Goal: Transaction & Acquisition: Purchase product/service

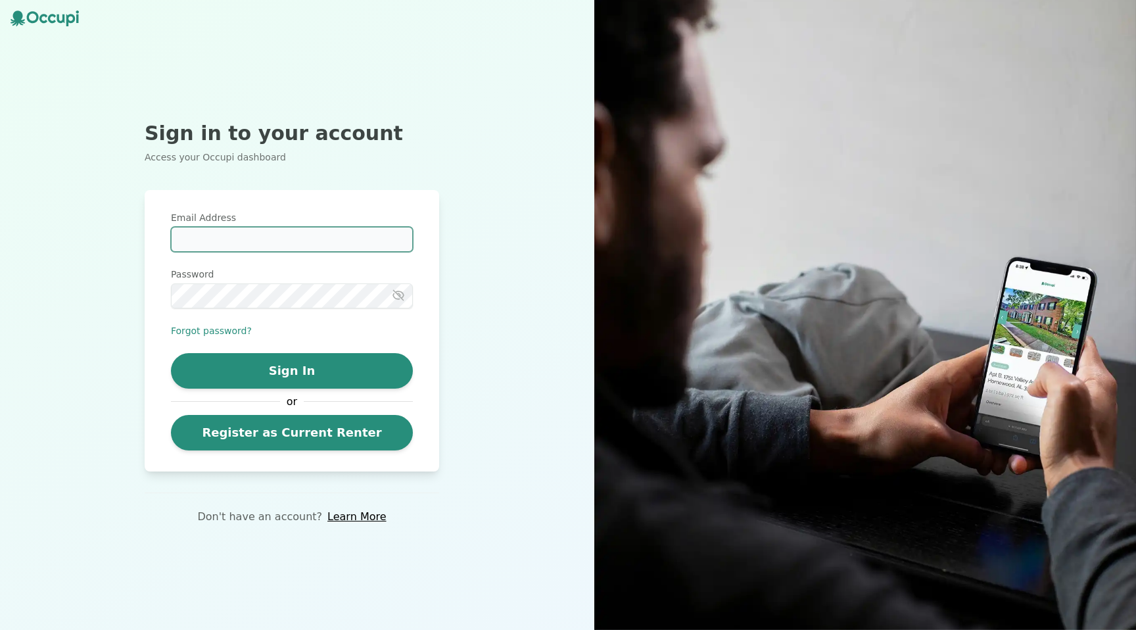
click at [247, 244] on input "Email Address" at bounding box center [292, 239] width 242 height 25
click at [286, 411] on div "Sign In or Register as Current Renter" at bounding box center [292, 401] width 242 height 97
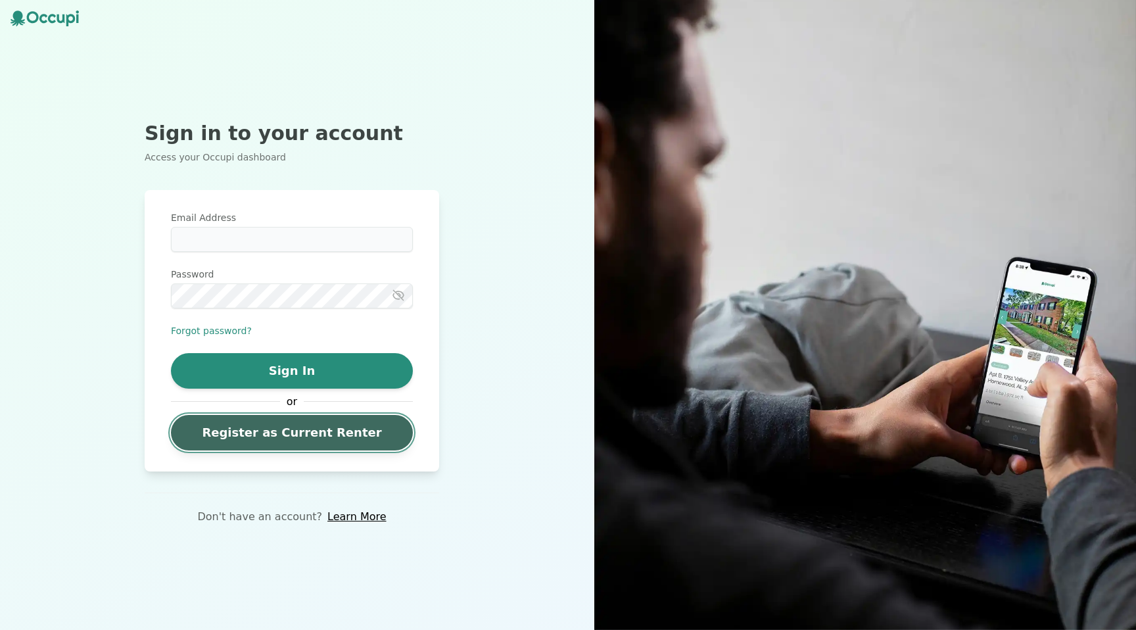
click at [295, 435] on link "Register as Current Renter" at bounding box center [292, 433] width 242 height 36
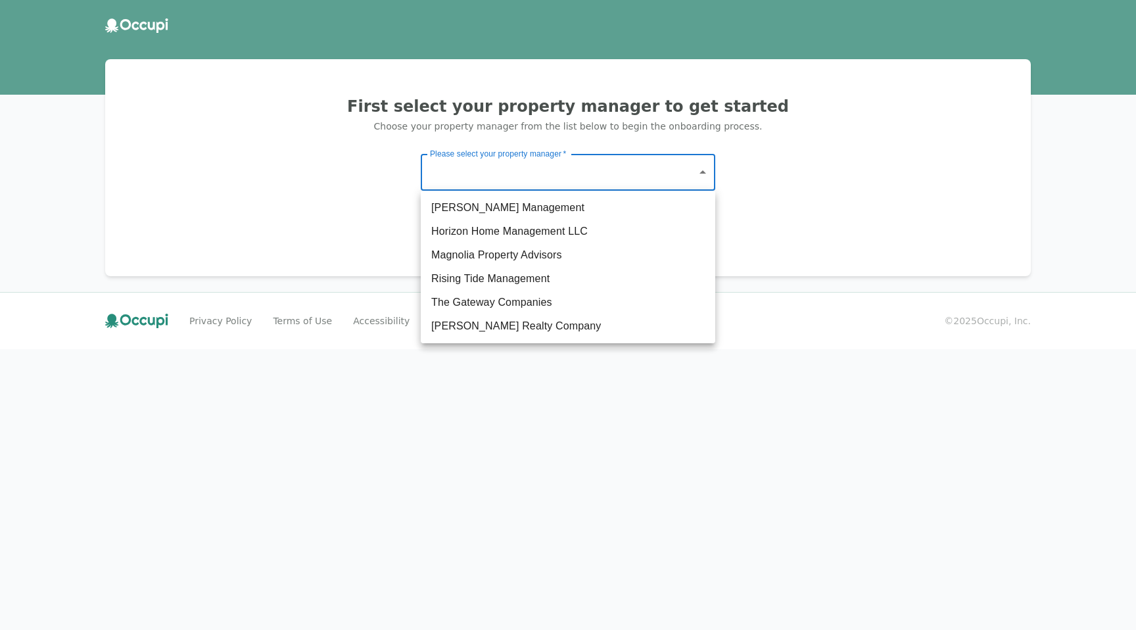
click at [553, 179] on body "First select your property manager to get started Choose your property manager …" at bounding box center [568, 315] width 1136 height 630
drag, startPoint x: 550, startPoint y: 256, endPoint x: 576, endPoint y: 304, distance: 55.0
click at [576, 304] on ul "Germano Management Horizon Home Management LLC Magnolia Property Advisors Risin…" at bounding box center [568, 267] width 295 height 153
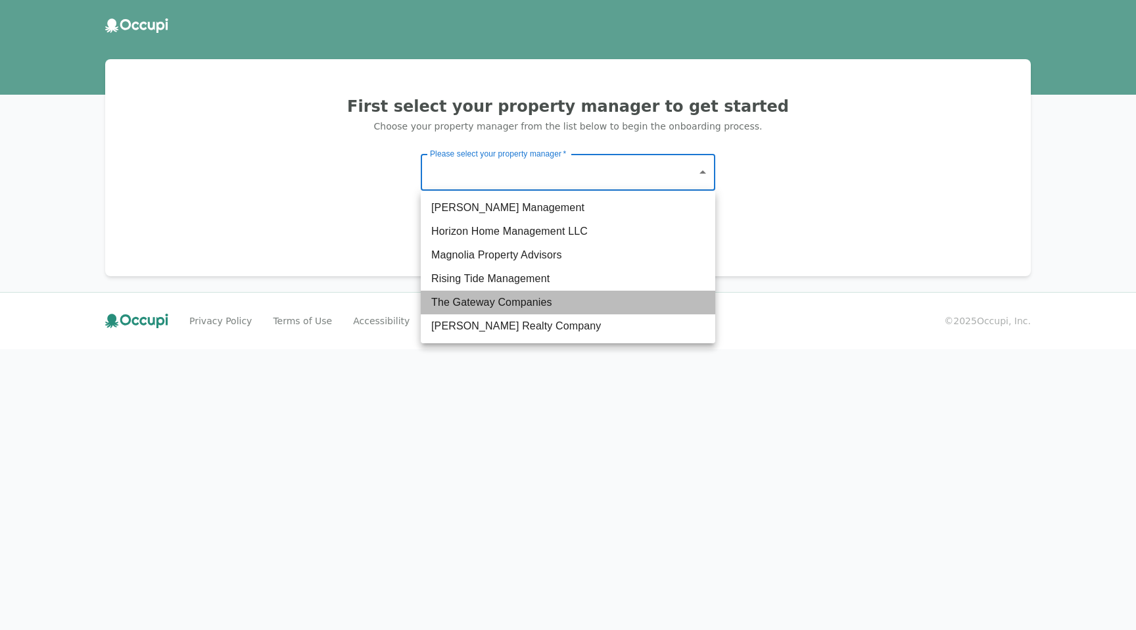
click at [576, 304] on li "The Gateway Companies" at bounding box center [568, 303] width 295 height 24
type input "**********"
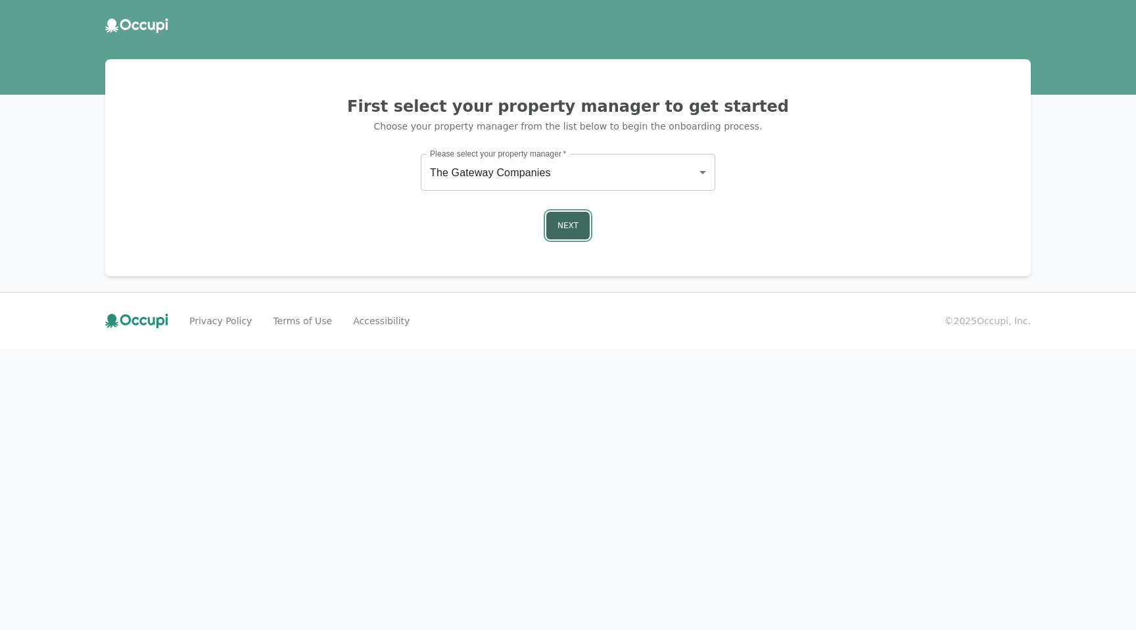
click at [562, 231] on button "Next" at bounding box center [567, 226] width 43 height 28
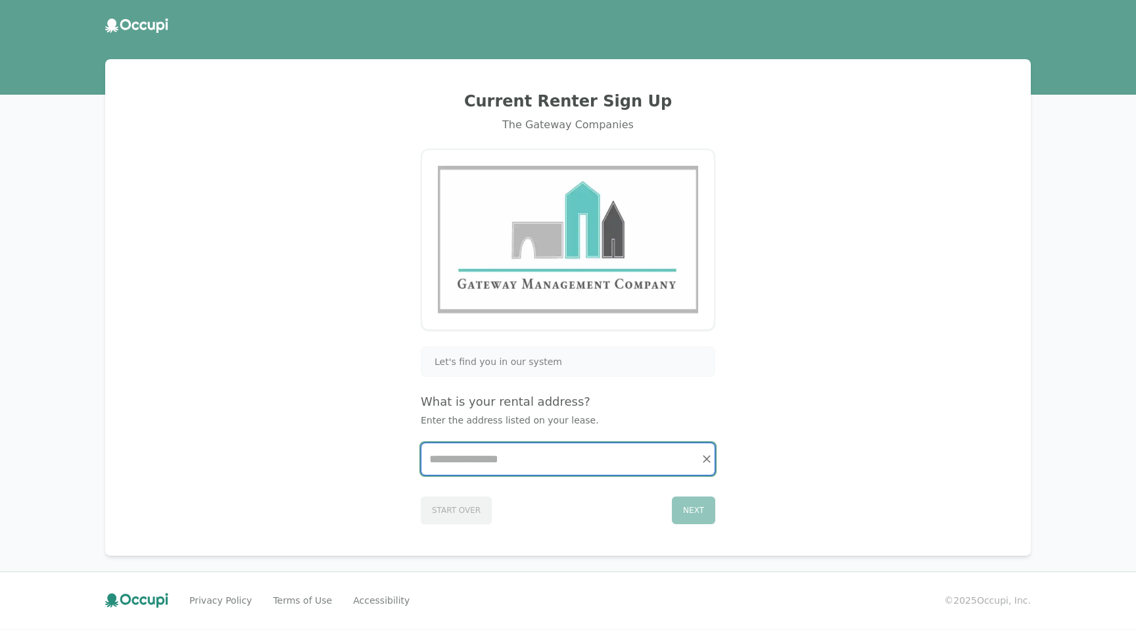
click at [540, 467] on input "Start typing..." at bounding box center [567, 459] width 293 height 32
type input "**********"
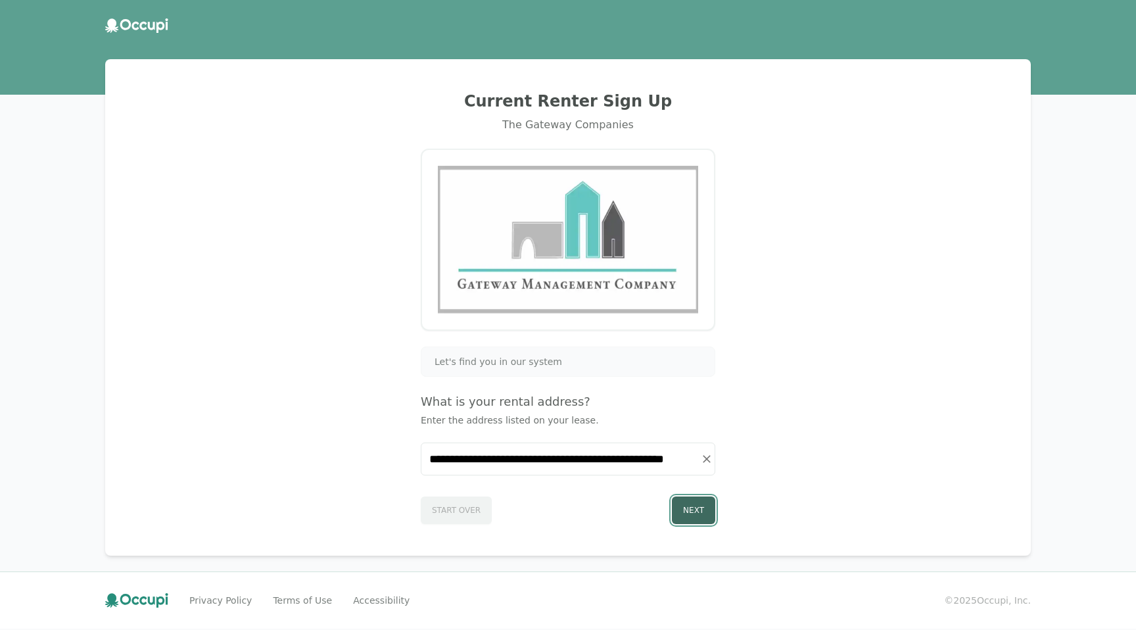
click at [693, 517] on button "Next" at bounding box center [693, 510] width 43 height 28
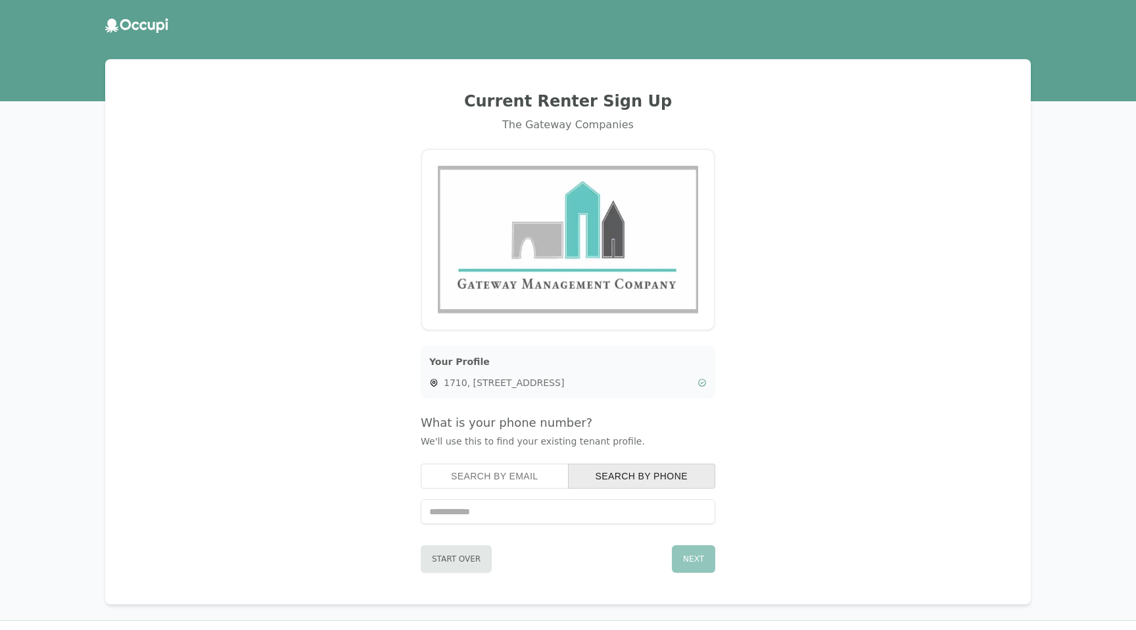
click at [675, 517] on input "tel" at bounding box center [568, 511] width 295 height 25
type input "**********"
click at [687, 554] on button "Next" at bounding box center [693, 559] width 43 height 28
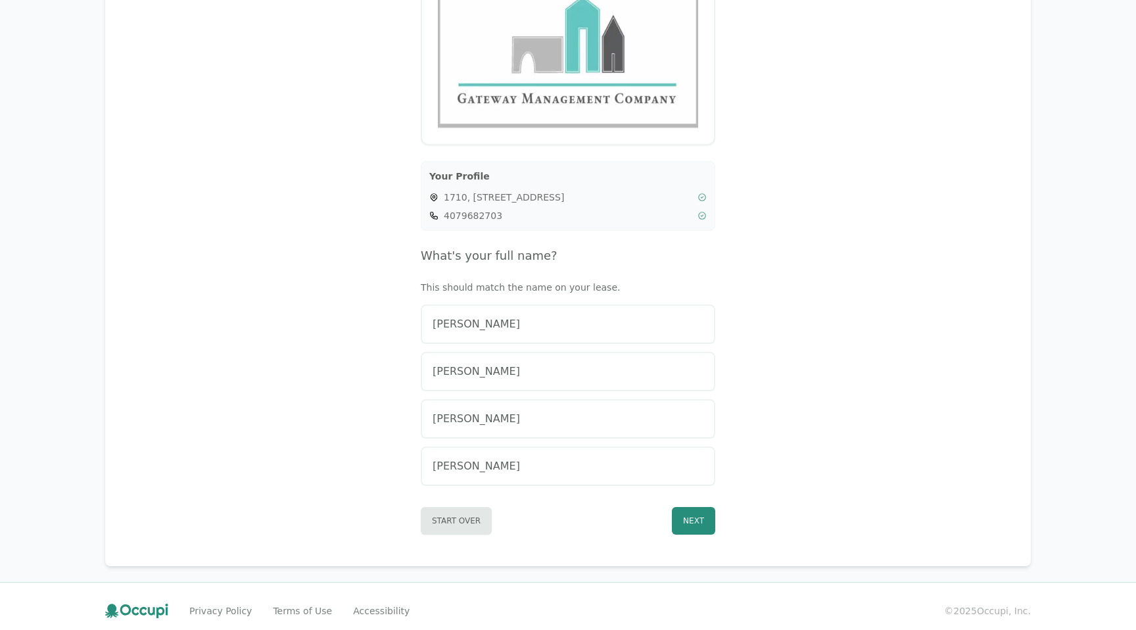
scroll to position [195, 0]
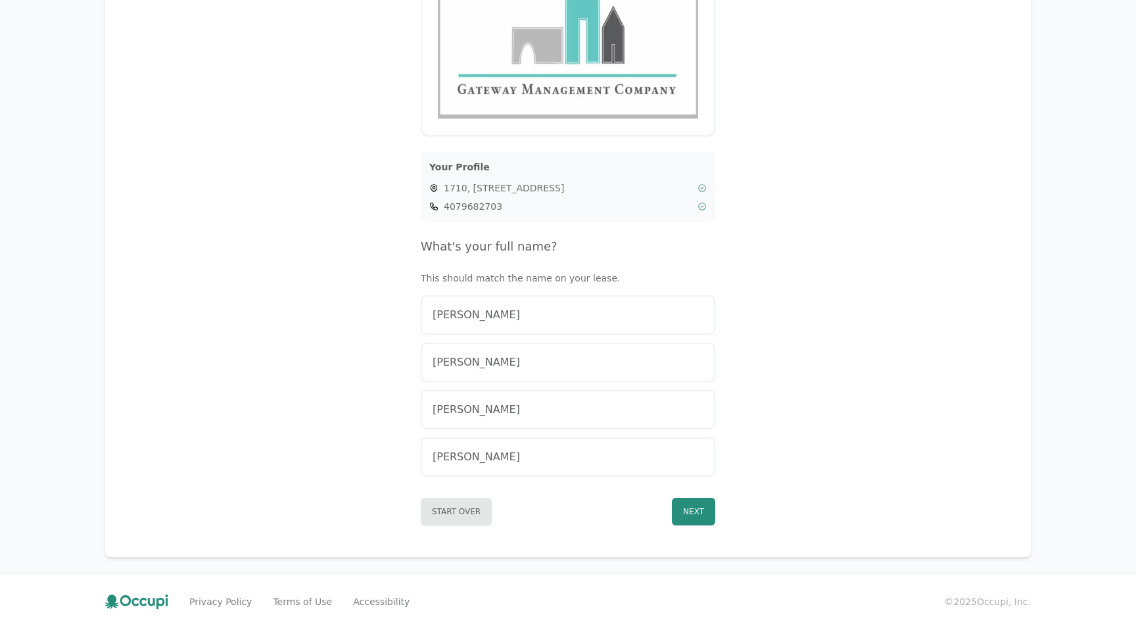
click at [598, 446] on button "[PERSON_NAME]" at bounding box center [568, 456] width 295 height 39
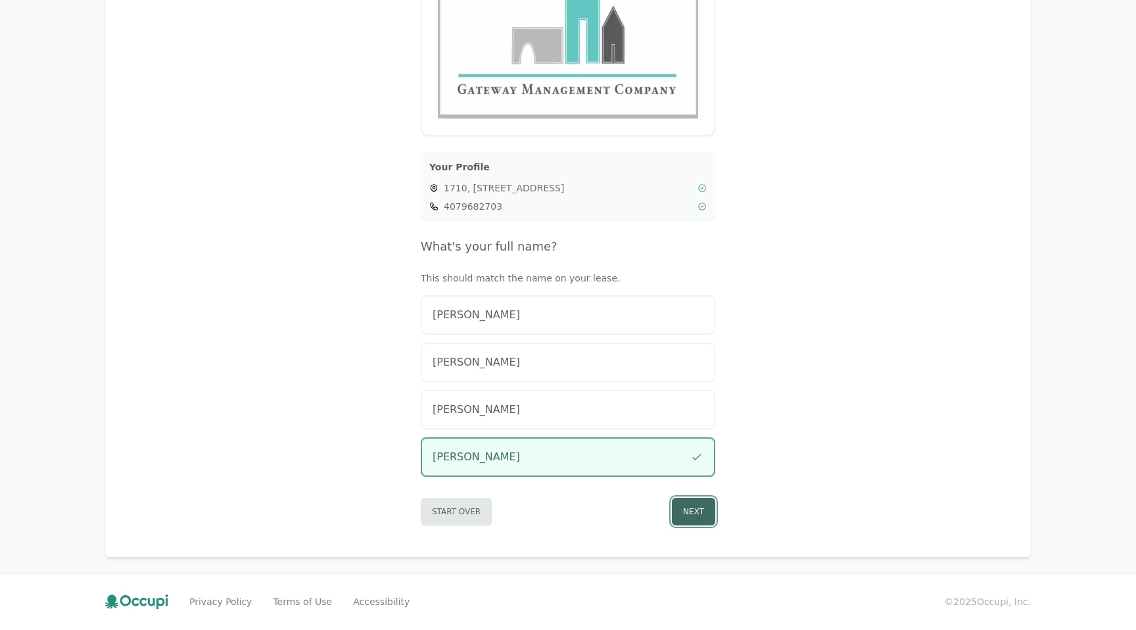
click at [696, 506] on button "Next" at bounding box center [693, 512] width 43 height 28
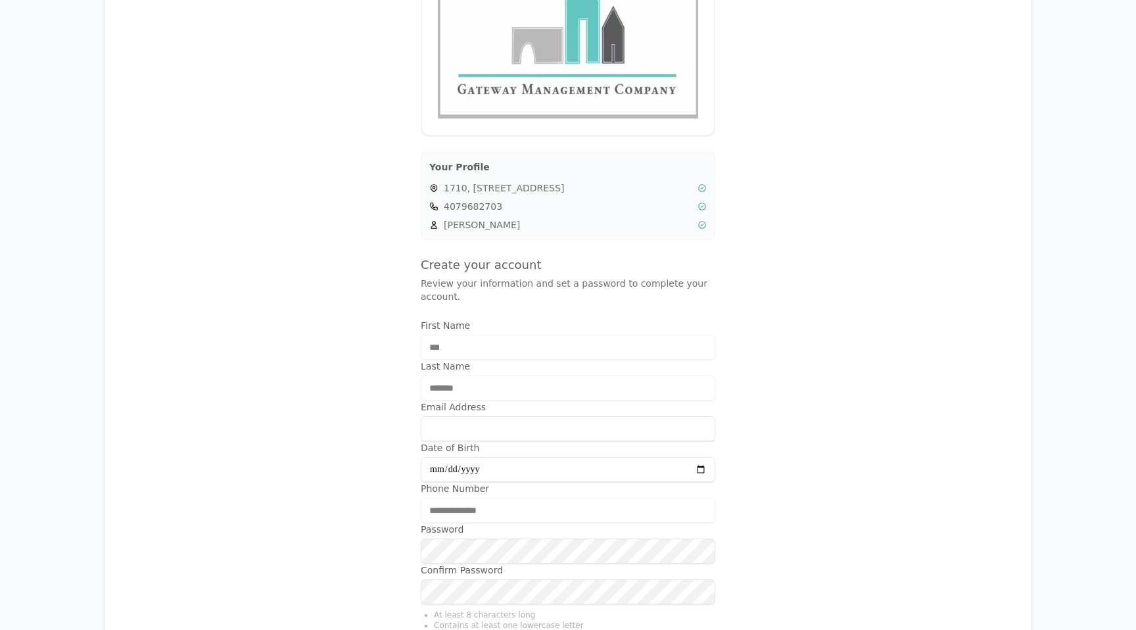
scroll to position [385, 0]
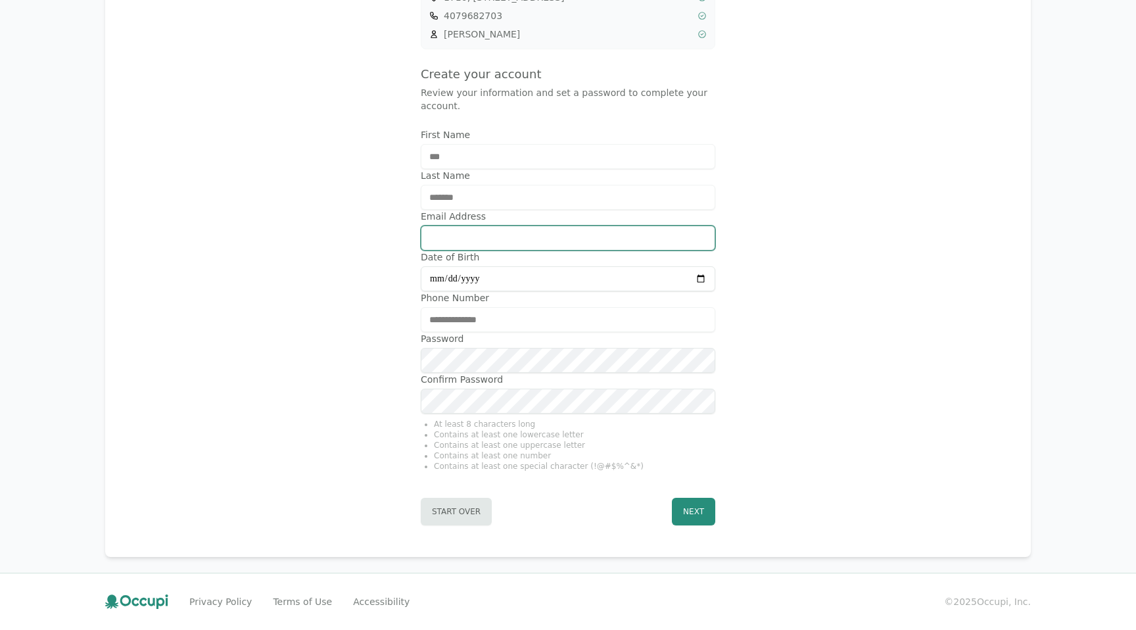
click at [546, 236] on input "Email Address" at bounding box center [568, 237] width 295 height 25
type input "**********"
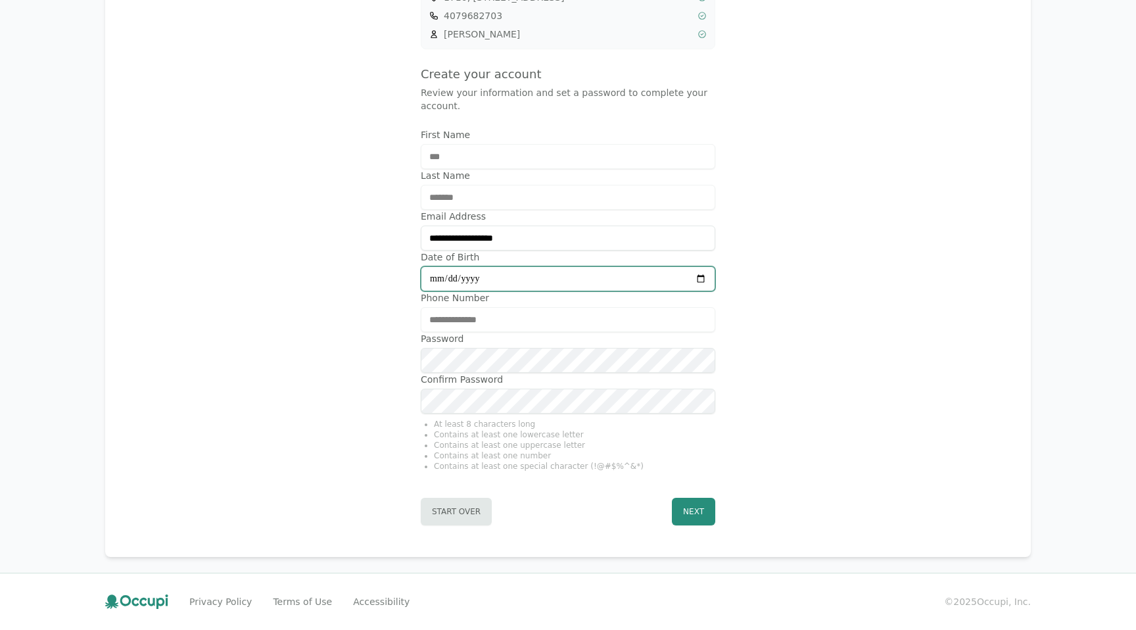
click at [544, 277] on input "Date of Birth" at bounding box center [568, 278] width 295 height 25
type input "**********"
click at [713, 500] on button "Next" at bounding box center [693, 512] width 43 height 28
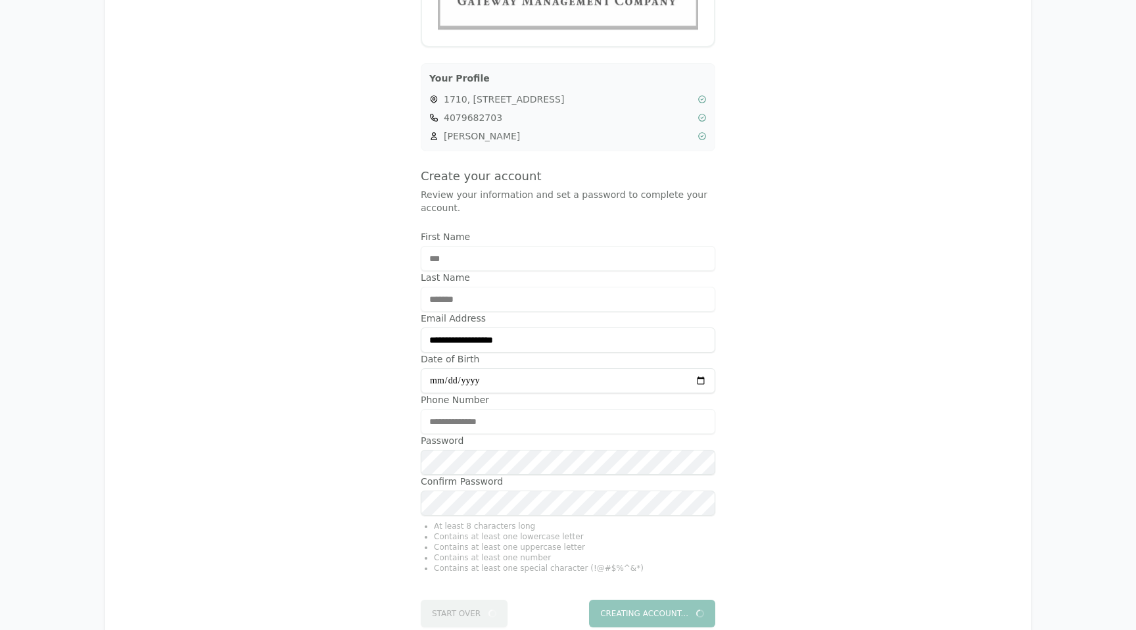
scroll to position [0, 0]
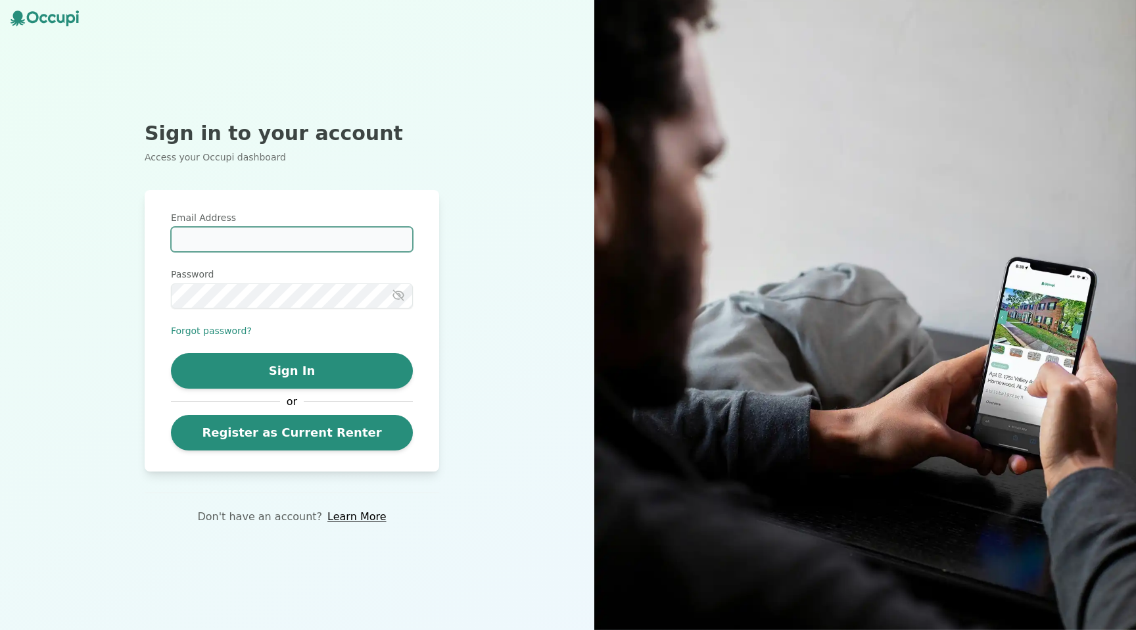
type input "**********"
click at [313, 350] on div "**********" at bounding box center [292, 330] width 242 height 239
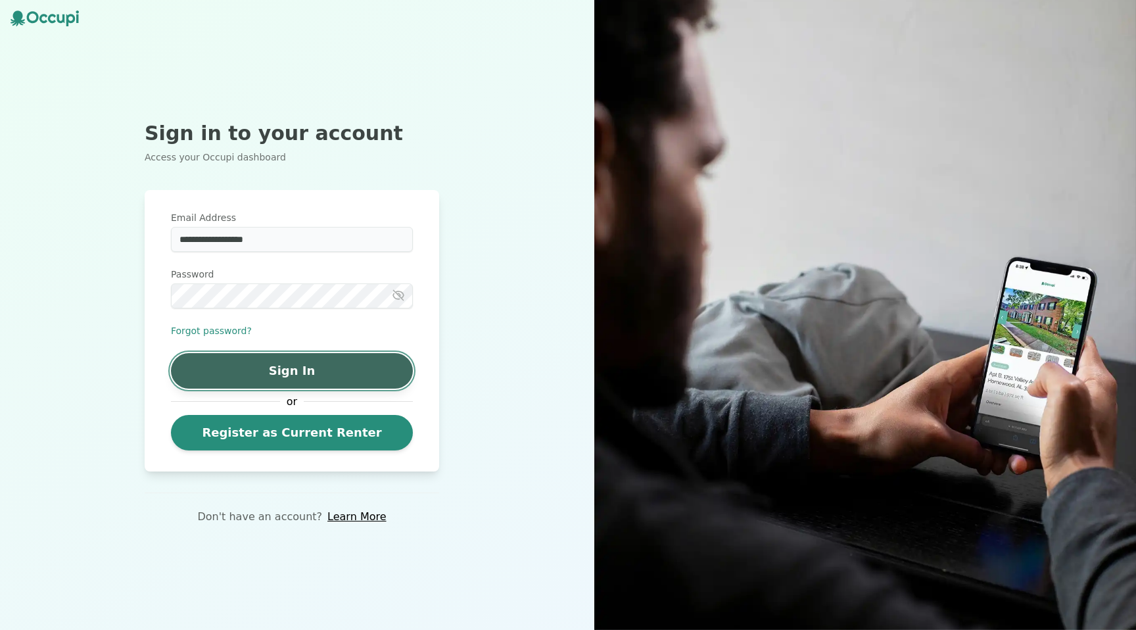
click at [316, 365] on button "Sign In" at bounding box center [292, 371] width 242 height 36
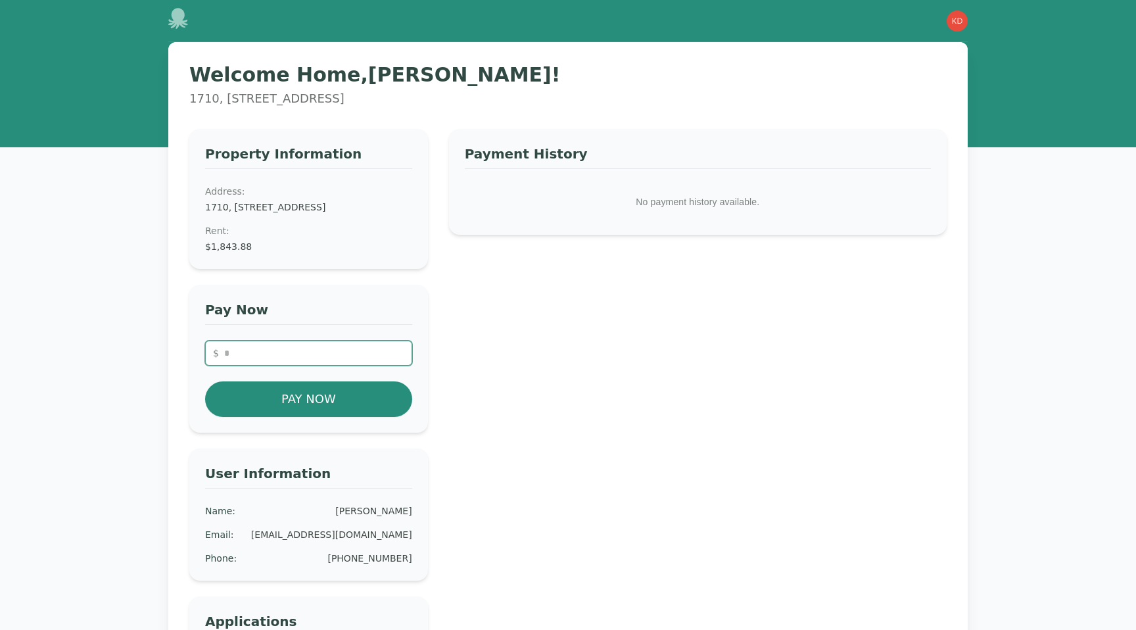
click at [339, 366] on input "number" at bounding box center [308, 353] width 207 height 25
type input "*******"
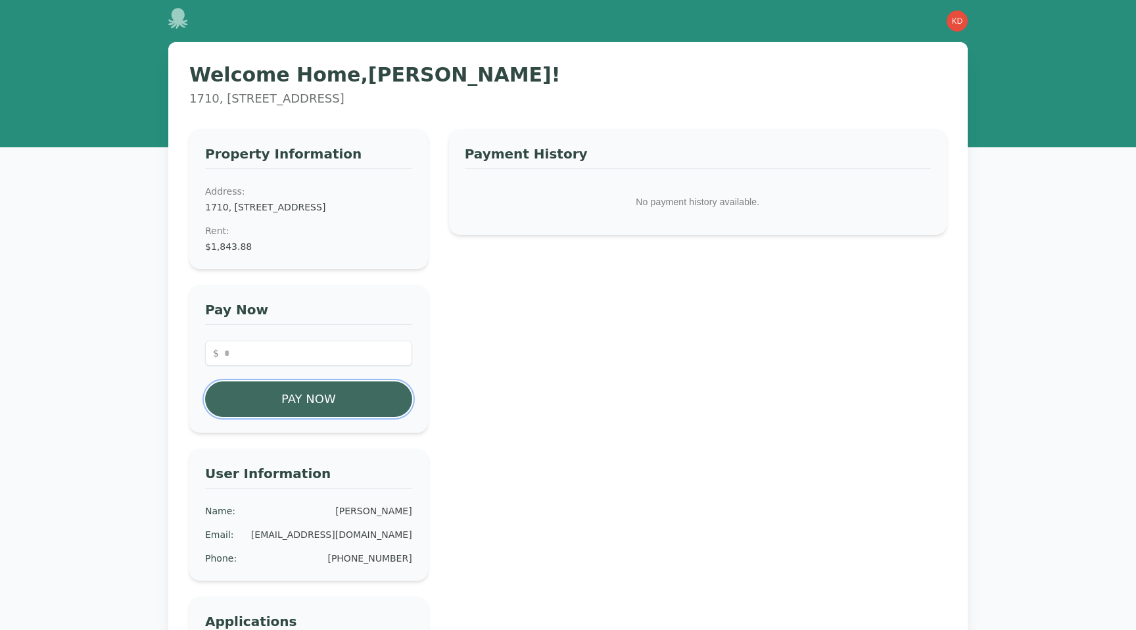
click at [370, 410] on button "Pay Now" at bounding box center [308, 399] width 207 height 36
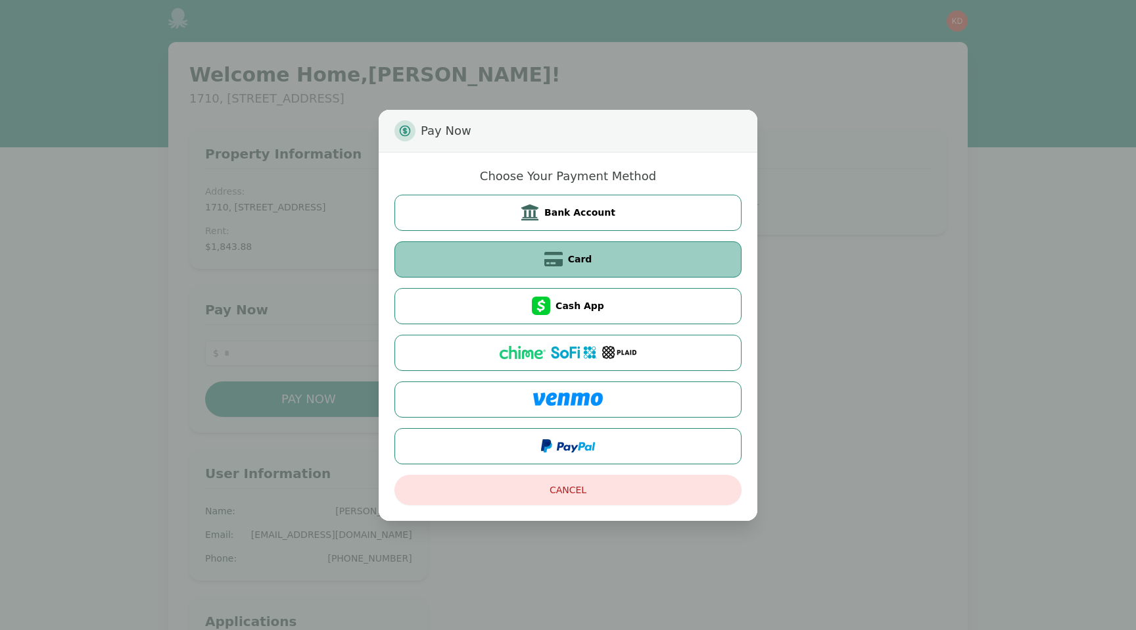
drag, startPoint x: 530, startPoint y: 224, endPoint x: 554, endPoint y: 257, distance: 40.9
click at [552, 256] on div "Choose Your Payment Method Bank Account Card Cash App" at bounding box center [567, 316] width 347 height 296
click at [554, 257] on icon at bounding box center [553, 259] width 18 height 18
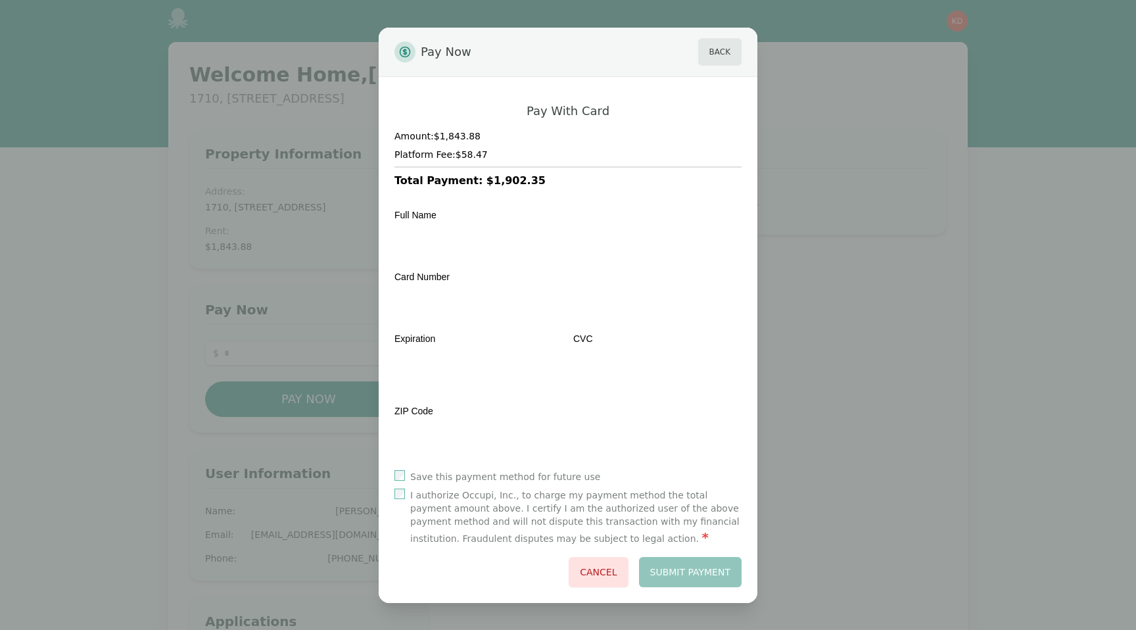
click at [526, 477] on label "Save this payment method for future use" at bounding box center [505, 476] width 190 height 13
click at [537, 499] on label "I authorize Occupi, Inc., to charge my payment method the total payment amount …" at bounding box center [575, 517] width 331 height 58
click at [522, 391] on div "Full Name Card Number Expiration CVC ZIP Code Country" at bounding box center [567, 329] width 347 height 260
click at [519, 470] on label "Save this payment method for future use" at bounding box center [505, 476] width 190 height 13
click at [666, 567] on button "Submit Payment" at bounding box center [690, 572] width 103 height 30
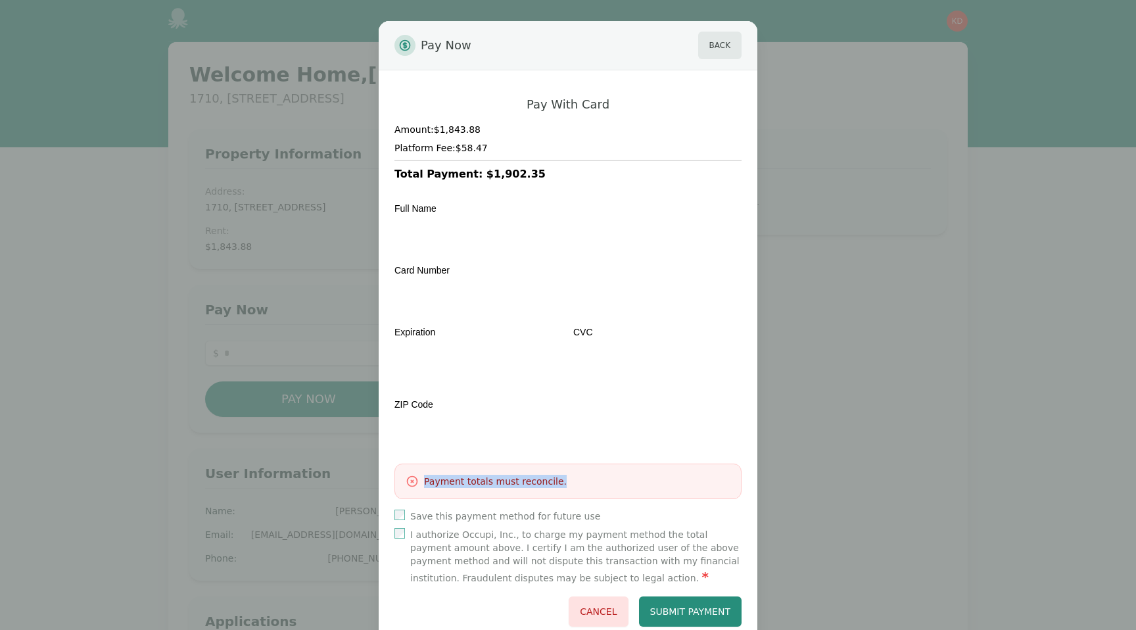
drag, startPoint x: 577, startPoint y: 485, endPoint x: 423, endPoint y: 483, distance: 154.5
click at [423, 483] on div "Payment totals must reconcile." at bounding box center [568, 481] width 325 height 13
copy h3 "Payment totals must reconcile."
click at [525, 504] on div "Pay With Card Amount: $1,843.88 Platform Fee: $58.47 Total Payment: $1,902.35 F…" at bounding box center [567, 362] width 347 height 530
drag, startPoint x: 562, startPoint y: 488, endPoint x: 396, endPoint y: 486, distance: 165.7
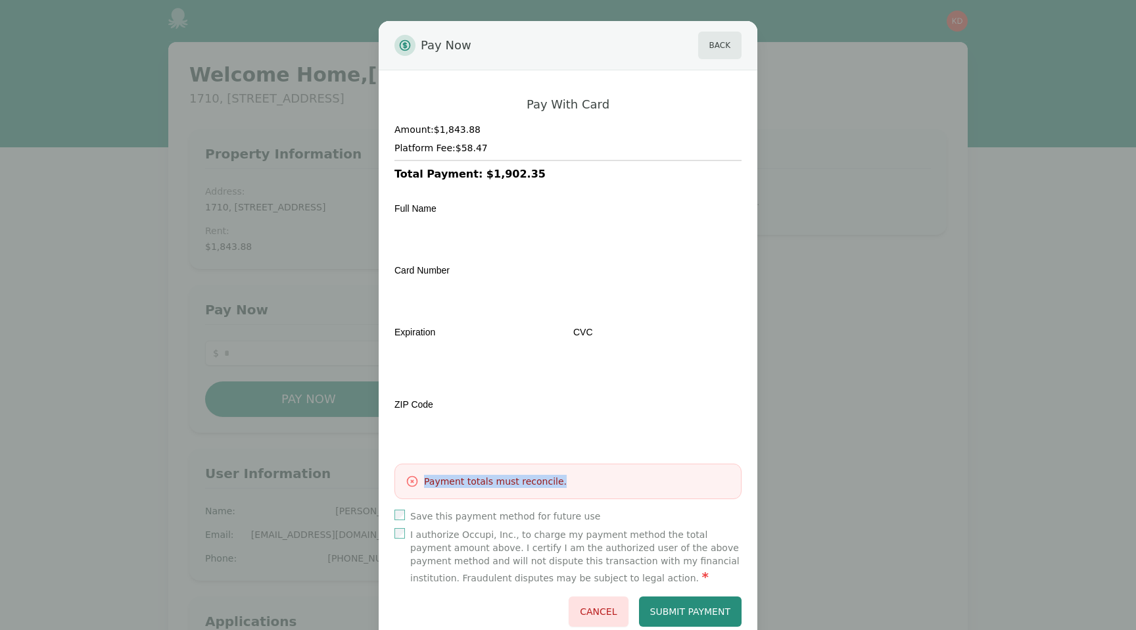
click at [396, 486] on div "Payment totals must reconcile." at bounding box center [567, 481] width 347 height 36
copy h3 "Payment totals must reconcile."
click at [707, 601] on button "Submit Payment" at bounding box center [690, 611] width 103 height 30
click at [514, 391] on div "Full Name Card Number Expiration CVC ZIP Code Country" at bounding box center [567, 323] width 347 height 260
click at [689, 610] on button "Submit Payment" at bounding box center [690, 611] width 103 height 30
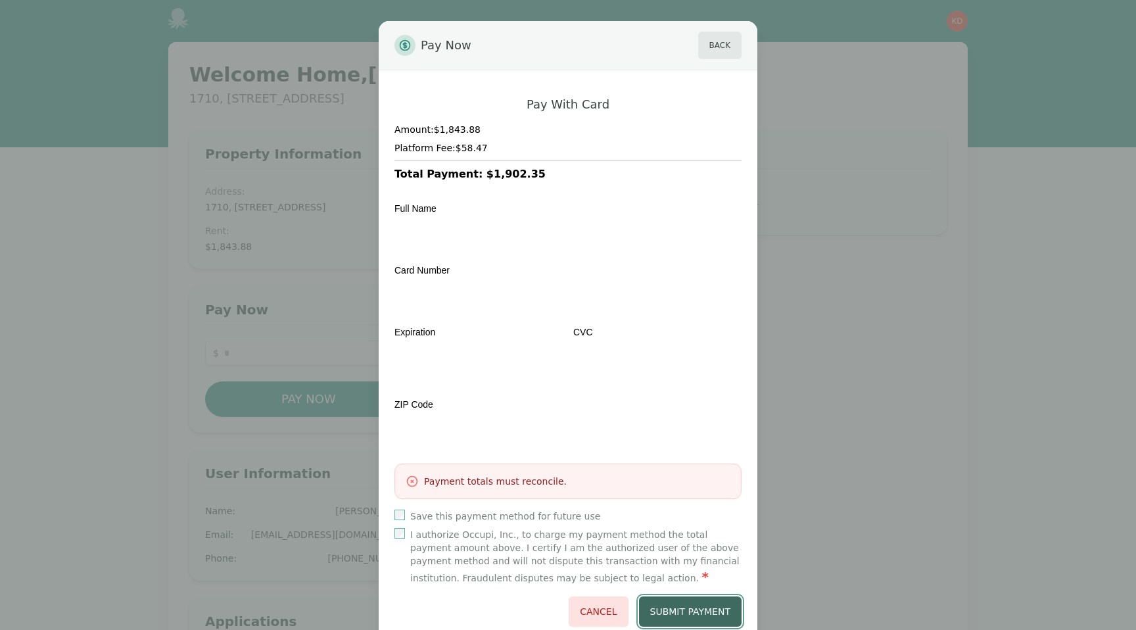
click at [676, 598] on button "Submit Payment" at bounding box center [690, 611] width 103 height 30
click at [830, 285] on div "Pay Now Back Pay With Card Amount: $1,843.88 Platform Fee: $58.47 Total Payment…" at bounding box center [568, 331] width 1136 height 663
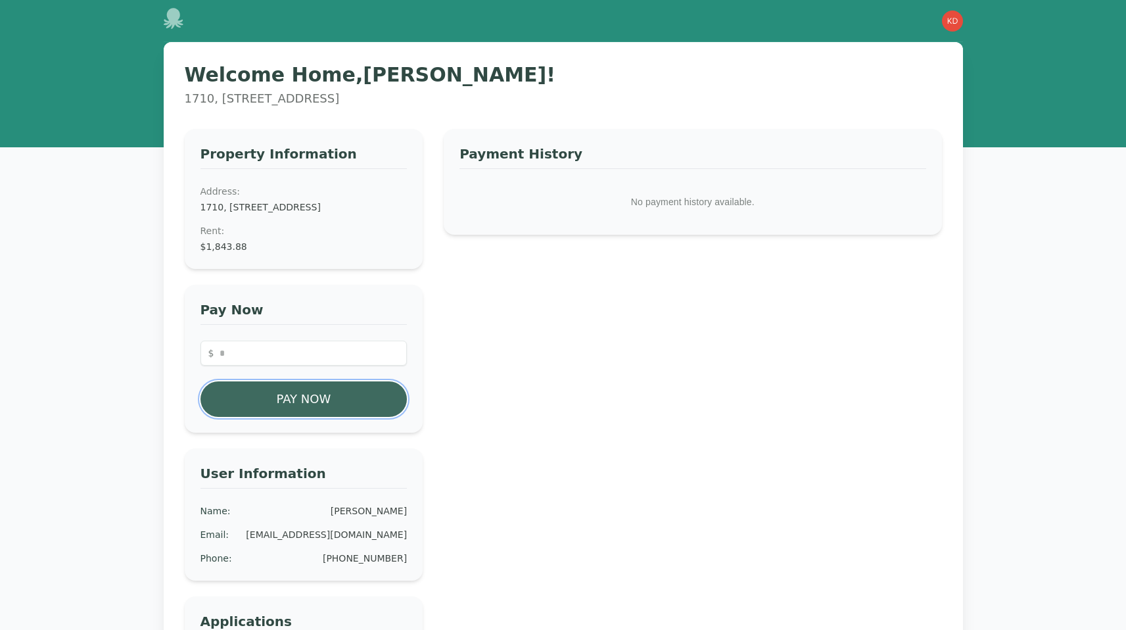
click at [385, 408] on button "Pay Now" at bounding box center [304, 399] width 207 height 36
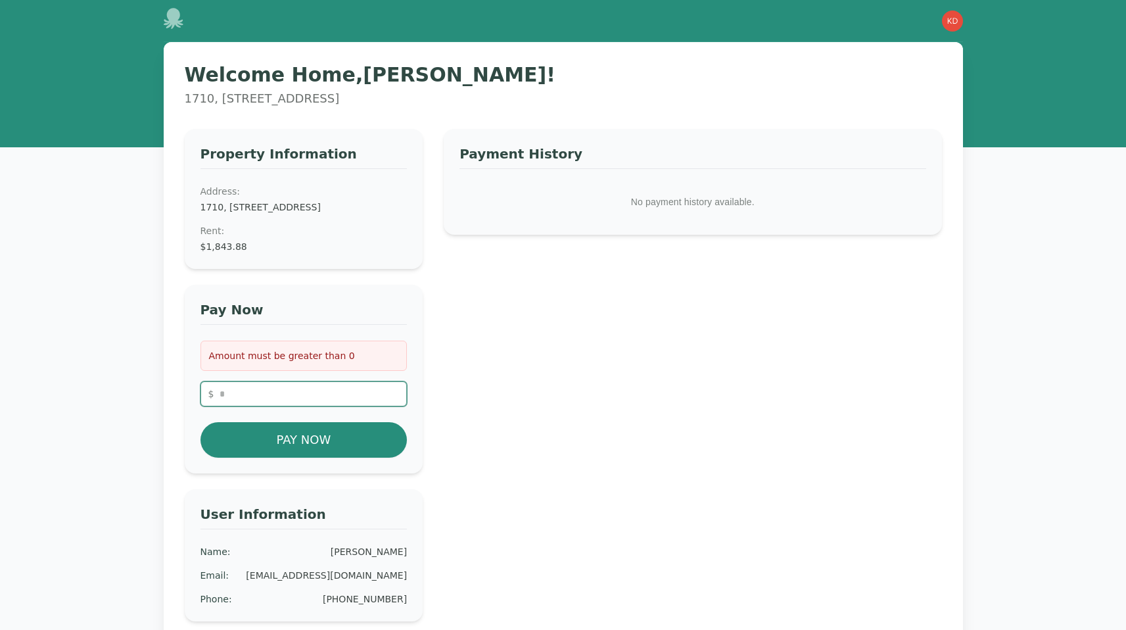
click at [382, 406] on input "number" at bounding box center [304, 393] width 207 height 25
type input "*"
type input "*******"
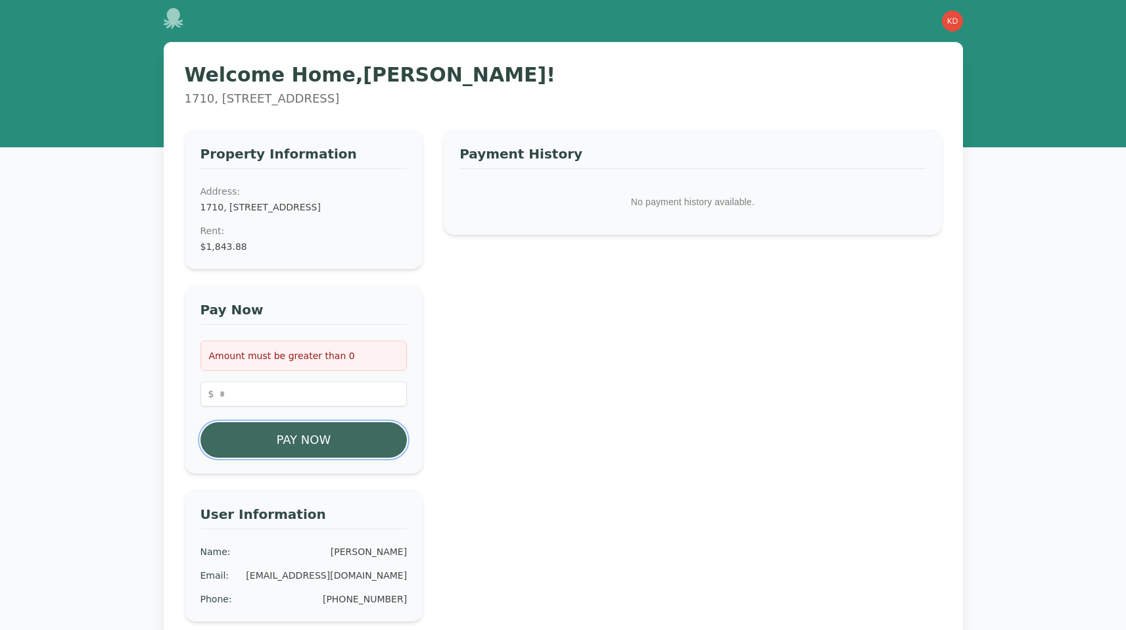
click at [390, 458] on button "Pay Now" at bounding box center [304, 440] width 207 height 36
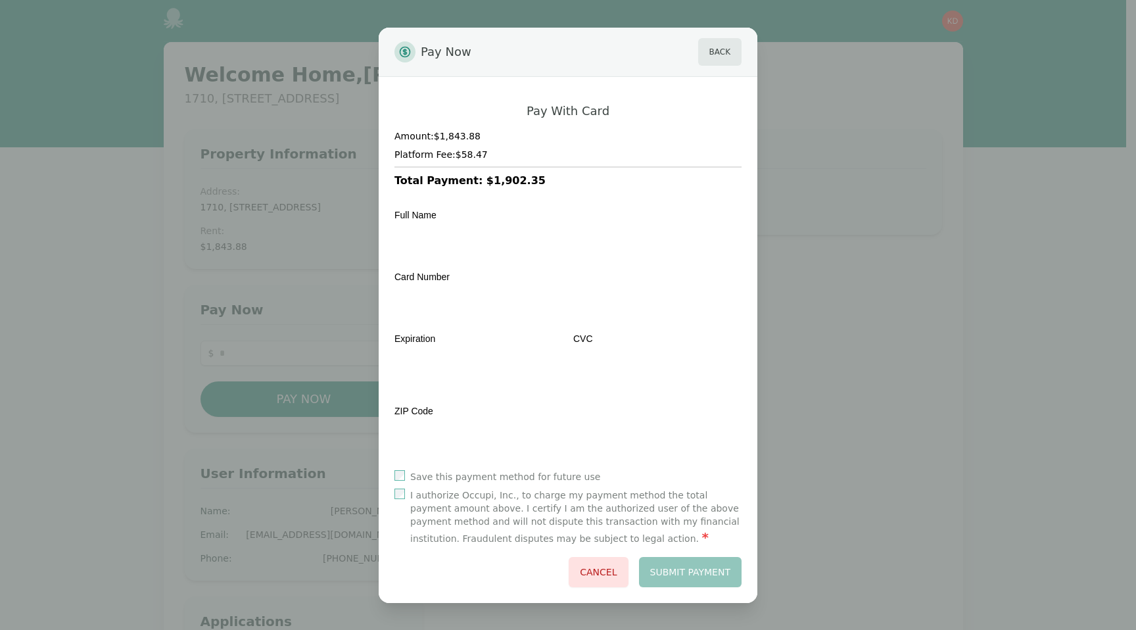
click at [691, 500] on label "I authorize Occupi, Inc., to charge my payment method the total payment amount …" at bounding box center [575, 517] width 331 height 58
click at [710, 559] on button "Submit Payment" at bounding box center [690, 572] width 103 height 30
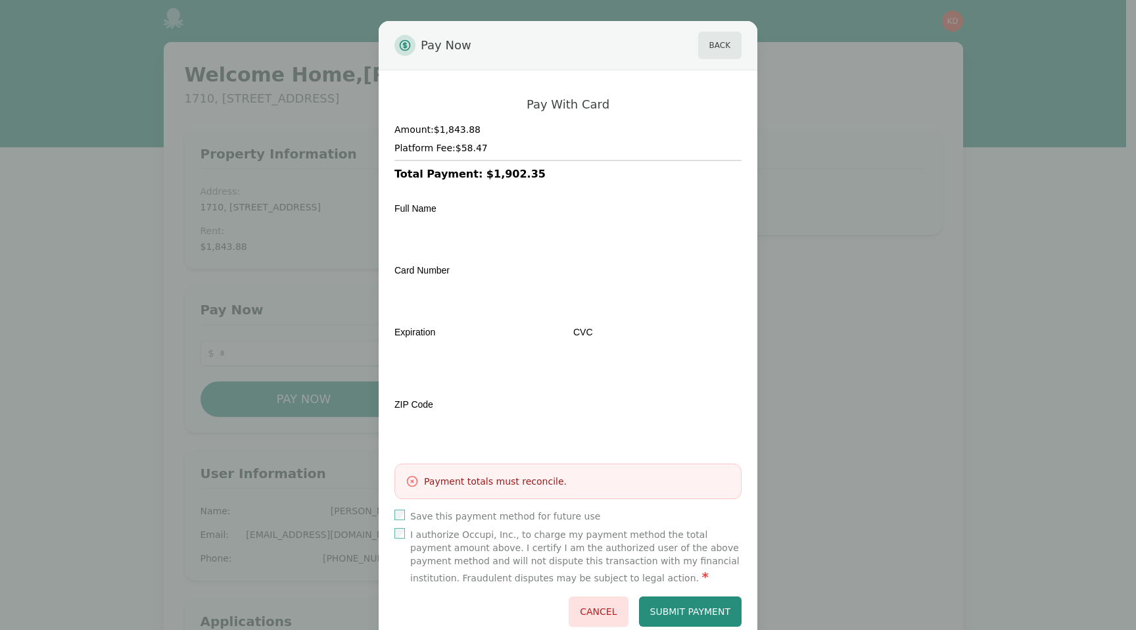
click at [521, 142] on h4 "Platform Fee: $58.47" at bounding box center [567, 147] width 347 height 13
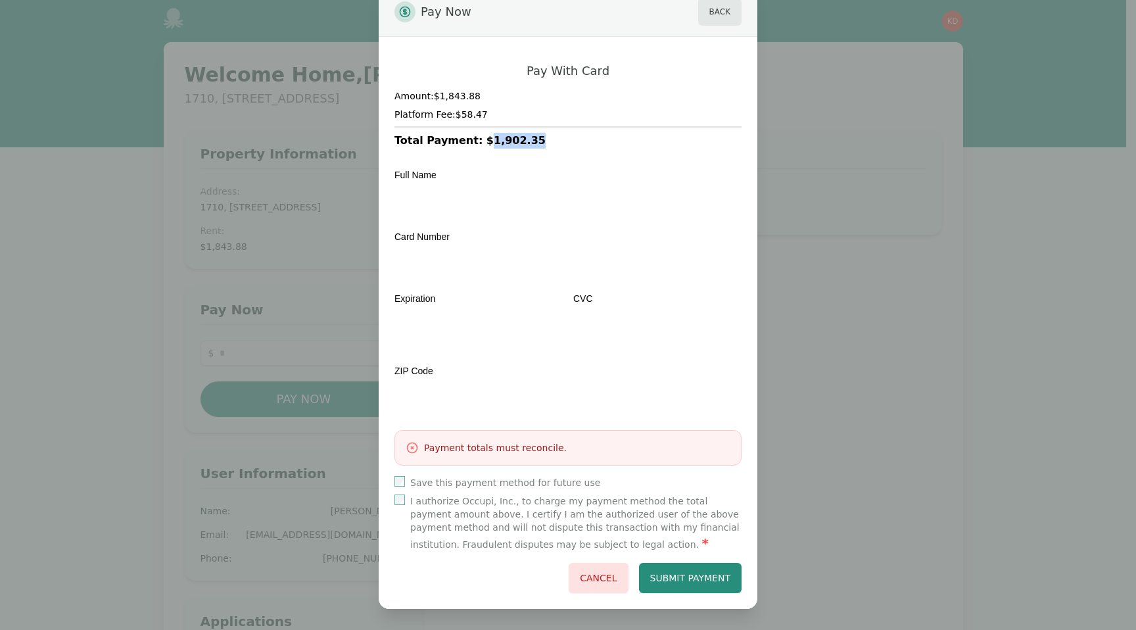
drag, startPoint x: 534, startPoint y: 143, endPoint x: 476, endPoint y: 141, distance: 57.9
click at [476, 141] on h3 "Total Payment: $1,902.35" at bounding box center [567, 141] width 347 height 16
copy h3 "1,902.35"
click at [730, 16] on button "Back" at bounding box center [719, 12] width 43 height 28
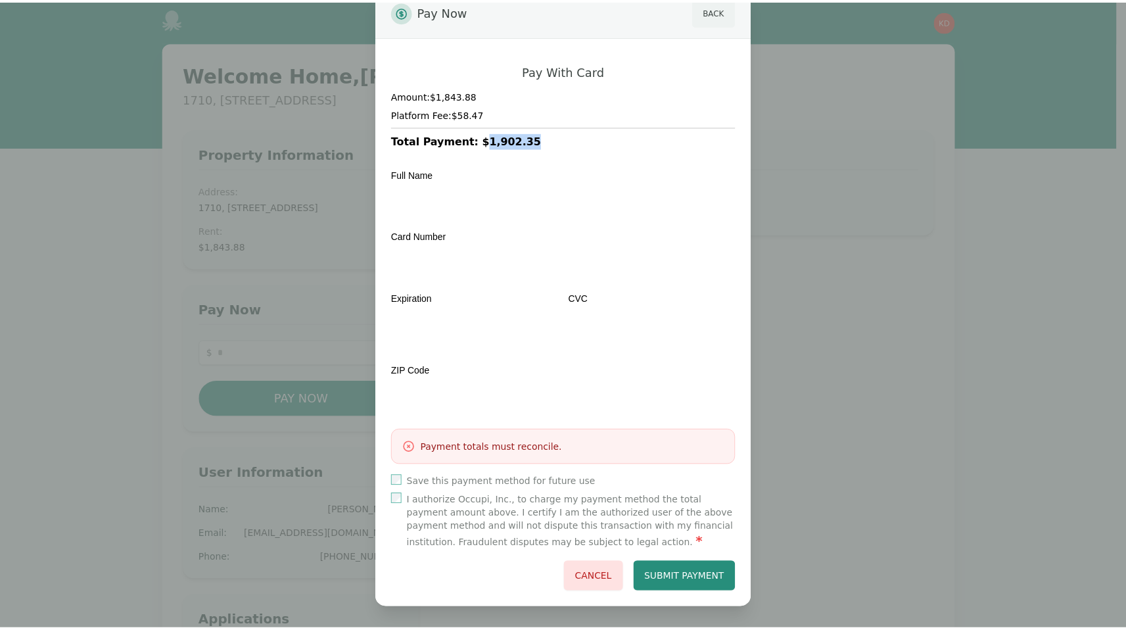
scroll to position [0, 0]
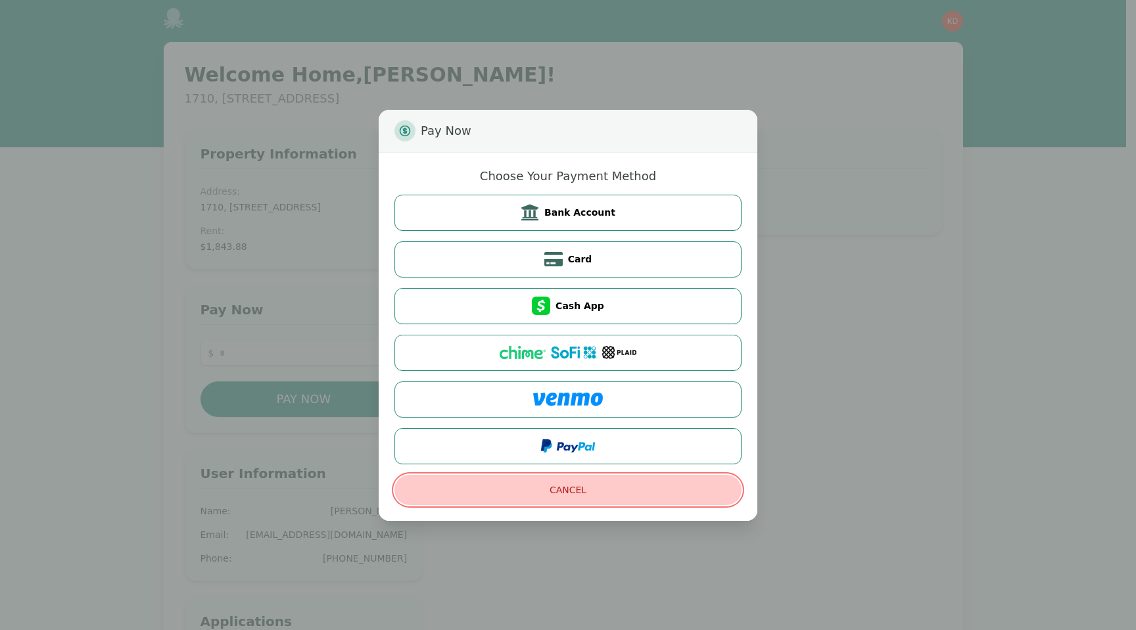
click at [582, 501] on button "Cancel" at bounding box center [567, 490] width 347 height 30
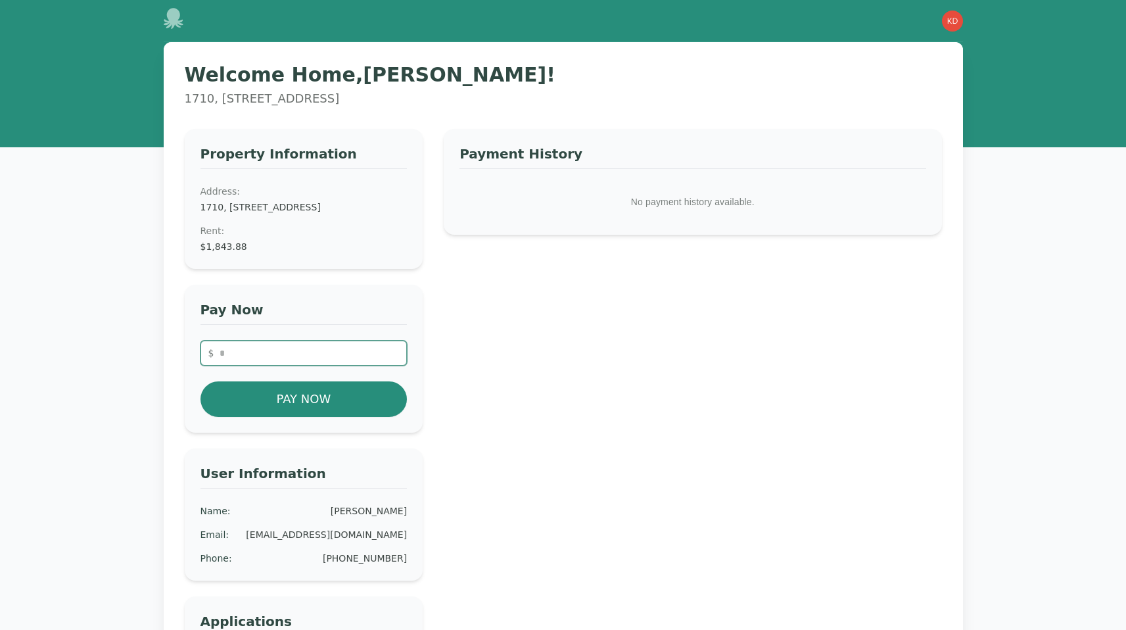
click at [290, 366] on input "number" at bounding box center [304, 353] width 207 height 25
paste input "*******"
type input "*******"
click at [413, 389] on div "Pay Now $ ******* Pay Now" at bounding box center [304, 359] width 239 height 148
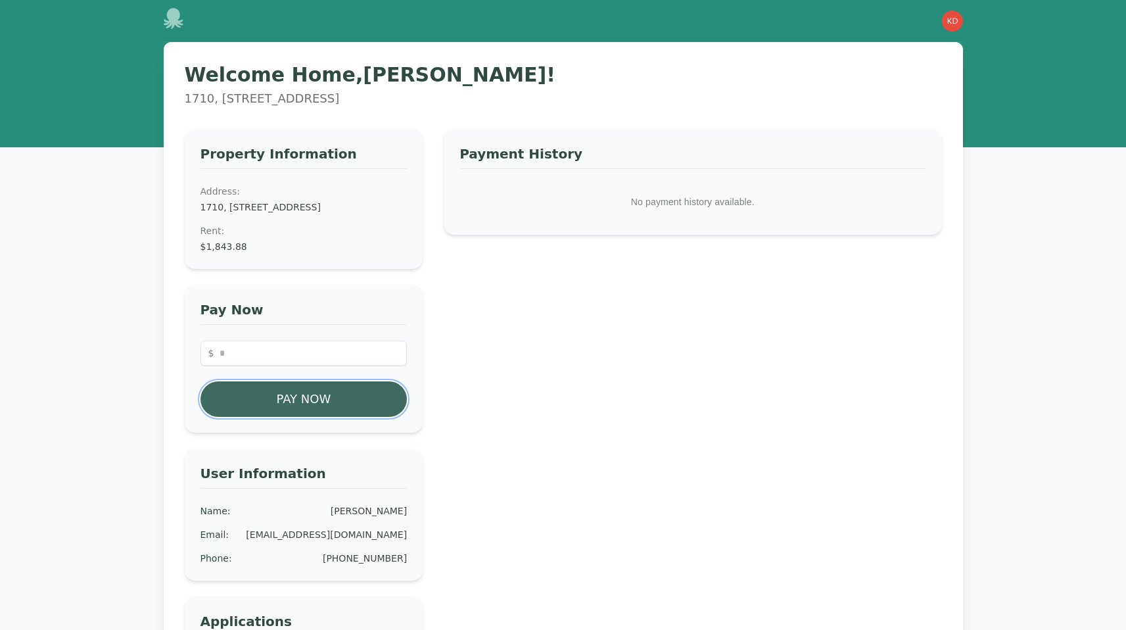
click at [372, 402] on button "Pay Now" at bounding box center [304, 399] width 207 height 36
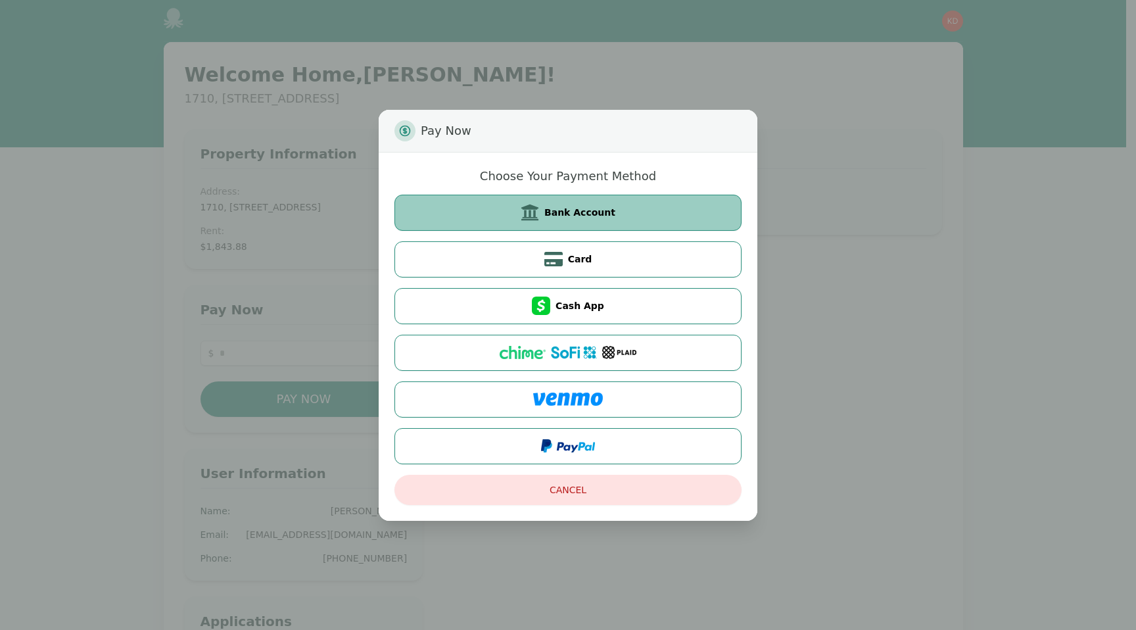
click at [592, 224] on button "Bank Account" at bounding box center [567, 213] width 347 height 36
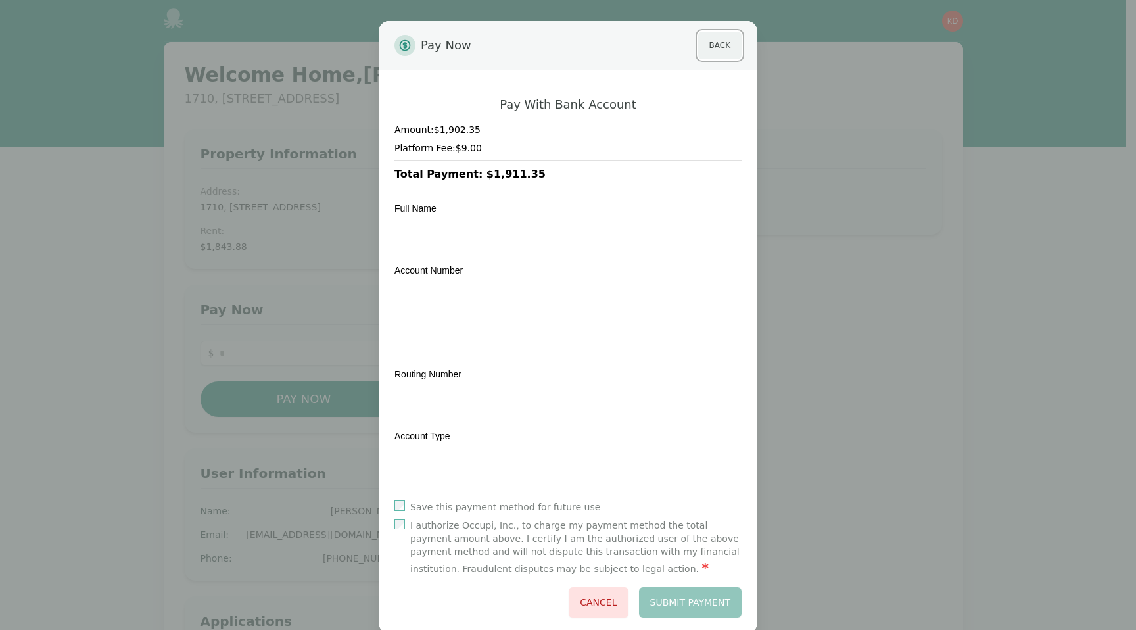
click at [722, 45] on button "Back" at bounding box center [719, 46] width 43 height 28
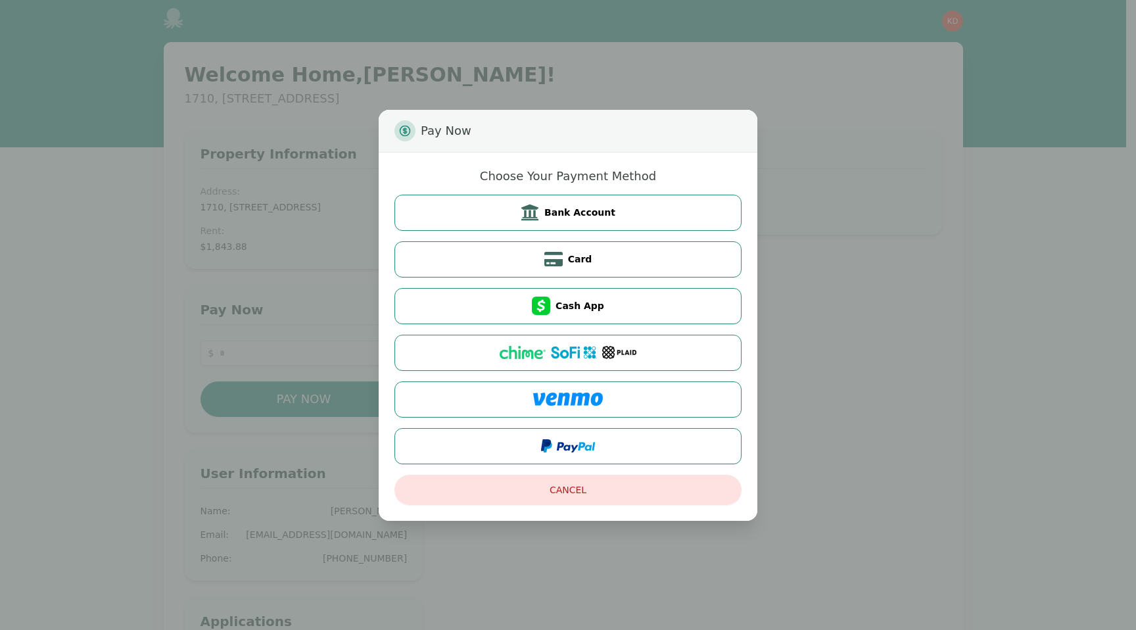
click at [327, 400] on div "Pay Now Choose Your Payment Method Bank Account Card Cash App Cancel" at bounding box center [568, 315] width 1136 height 630
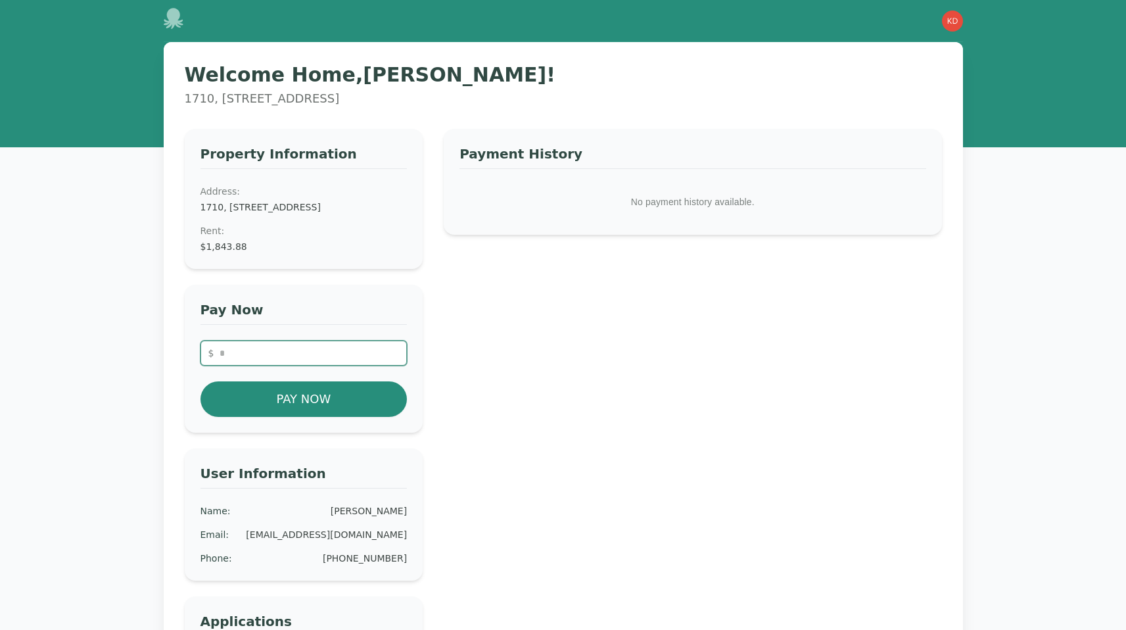
click at [331, 359] on input "number" at bounding box center [304, 353] width 207 height 25
click at [323, 366] on input "number" at bounding box center [304, 353] width 207 height 25
click at [256, 253] on dd "$1,843.88" at bounding box center [304, 246] width 207 height 13
drag, startPoint x: 260, startPoint y: 260, endPoint x: 206, endPoint y: 258, distance: 53.9
click at [206, 253] on dd "$1,843.88" at bounding box center [304, 246] width 207 height 13
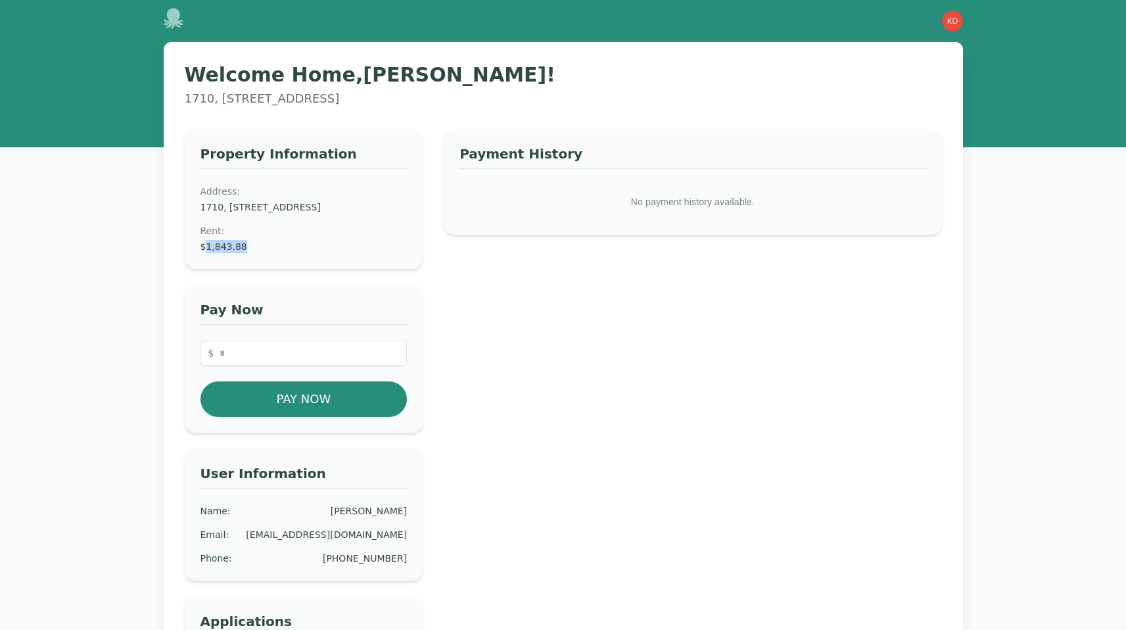
copy dd "1,843.88"
click at [258, 354] on input "number" at bounding box center [304, 353] width 207 height 25
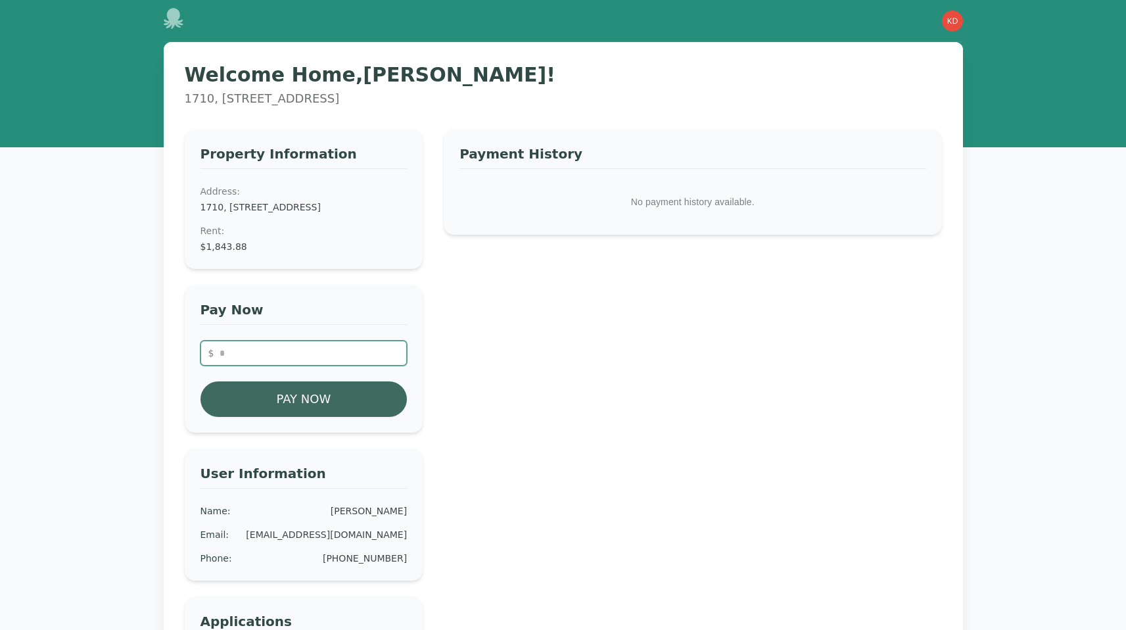
paste input "*******"
type input "*******"
click at [245, 402] on button "Pay Now" at bounding box center [304, 399] width 207 height 36
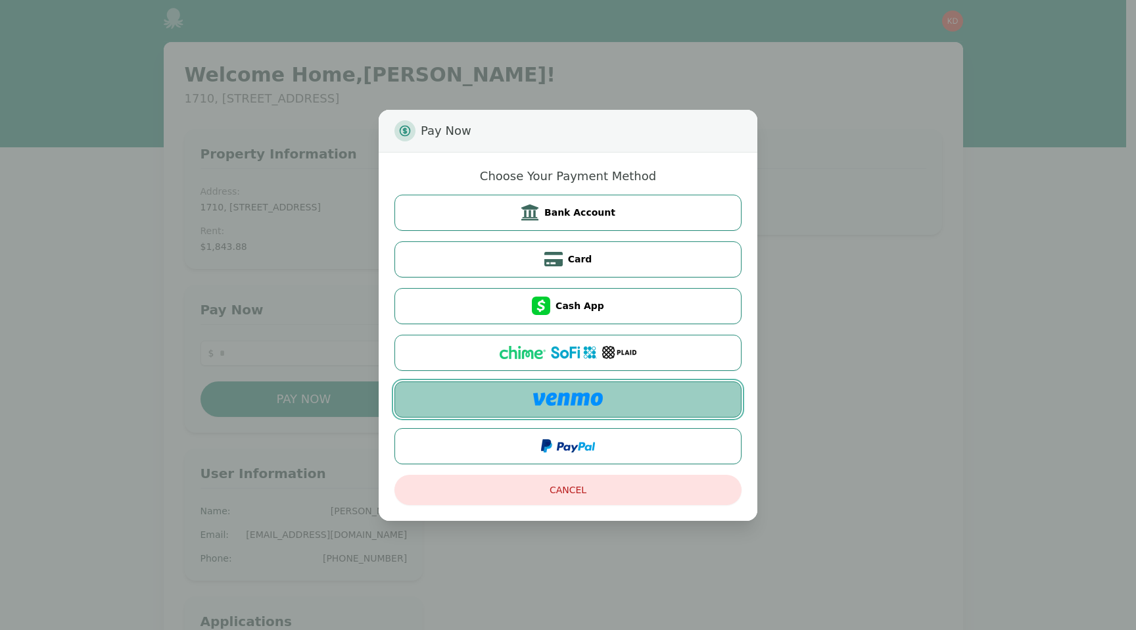
click at [559, 400] on img at bounding box center [568, 398] width 70 height 13
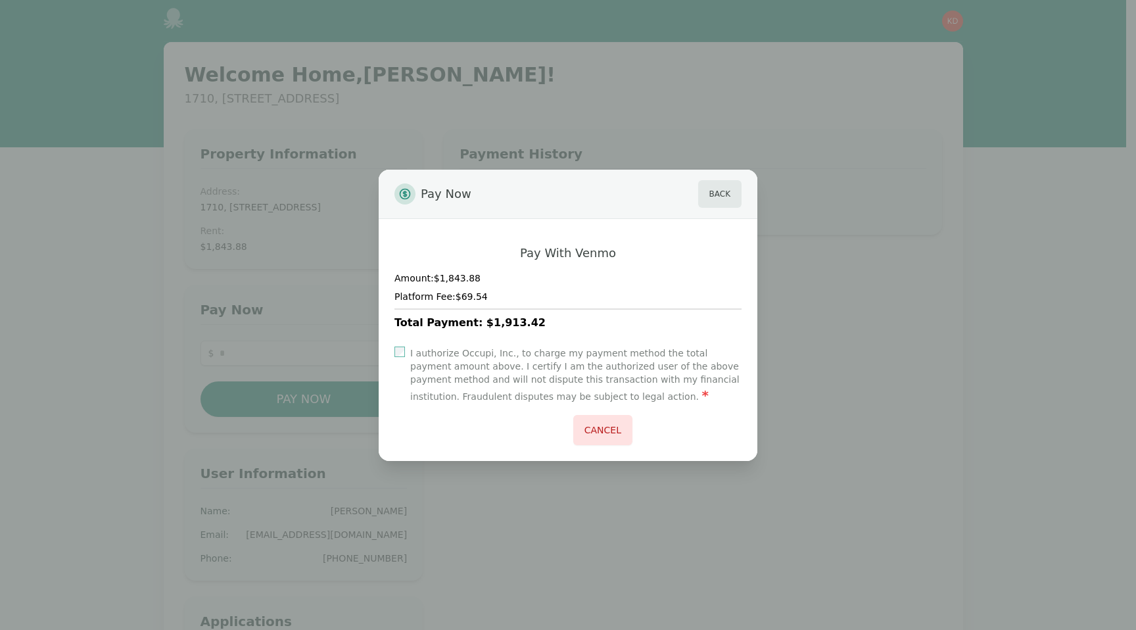
click at [543, 358] on label "I authorize Occupi, Inc., to charge my payment method the total payment amount …" at bounding box center [575, 375] width 331 height 58
click at [624, 424] on button "Cancel" at bounding box center [602, 430] width 59 height 30
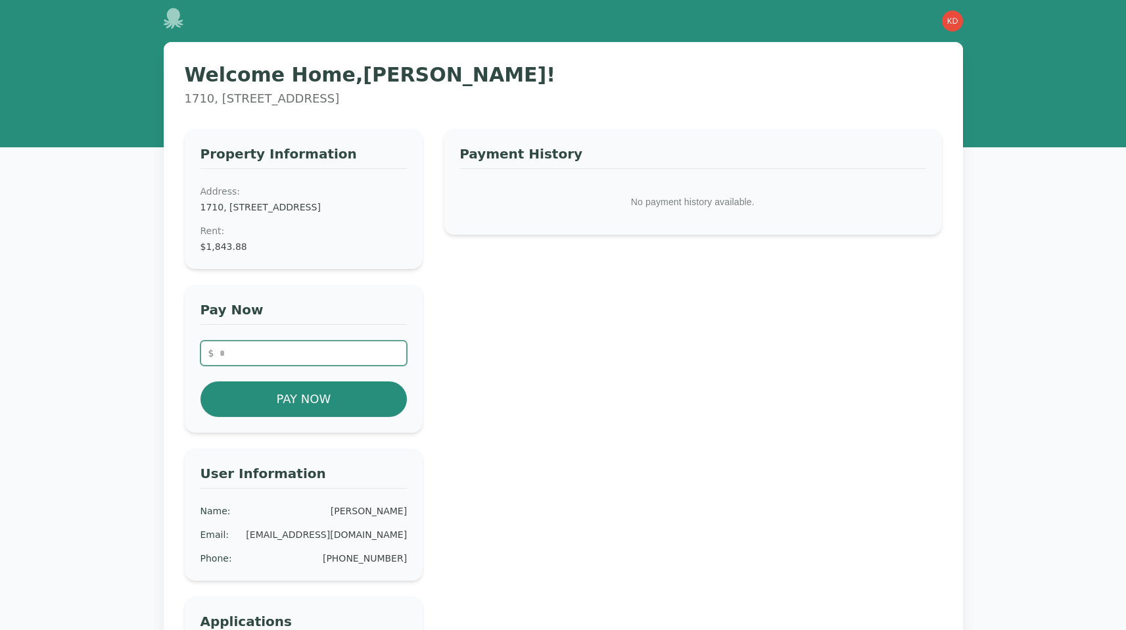
click at [371, 366] on input "number" at bounding box center [304, 353] width 207 height 25
click at [386, 366] on input "number" at bounding box center [304, 353] width 207 height 25
paste input "*******"
type input "*******"
click at [437, 383] on div "Property Information Address: 1710, 335 N. Magnolia Ave. #1710, Orlando, FL 328…" at bounding box center [563, 409] width 757 height 560
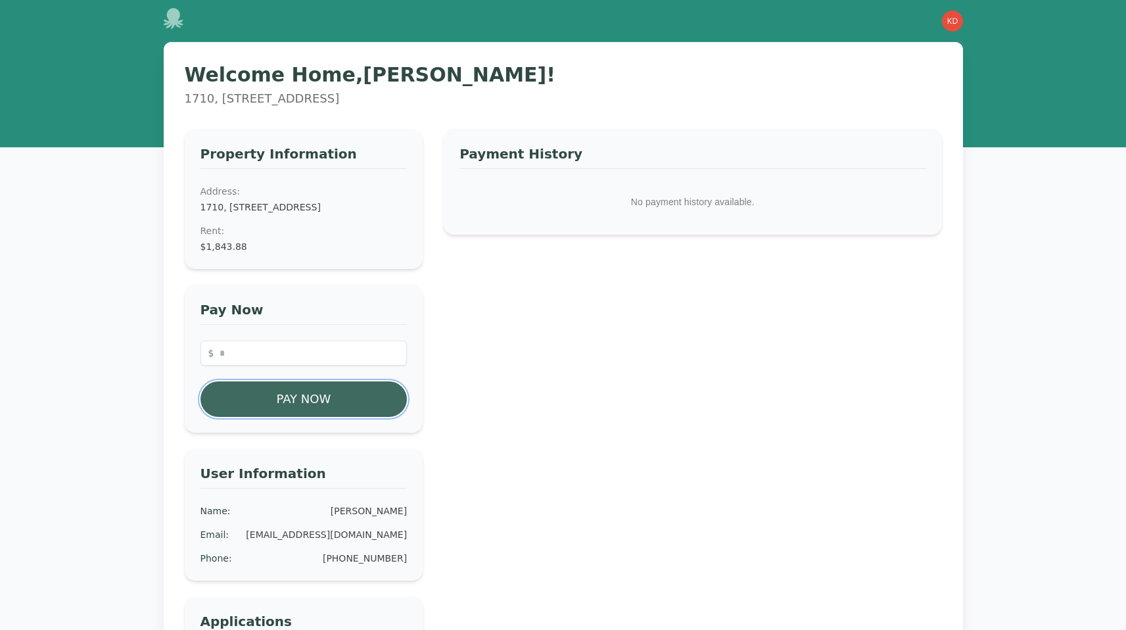
click at [357, 414] on button "Pay Now" at bounding box center [304, 399] width 207 height 36
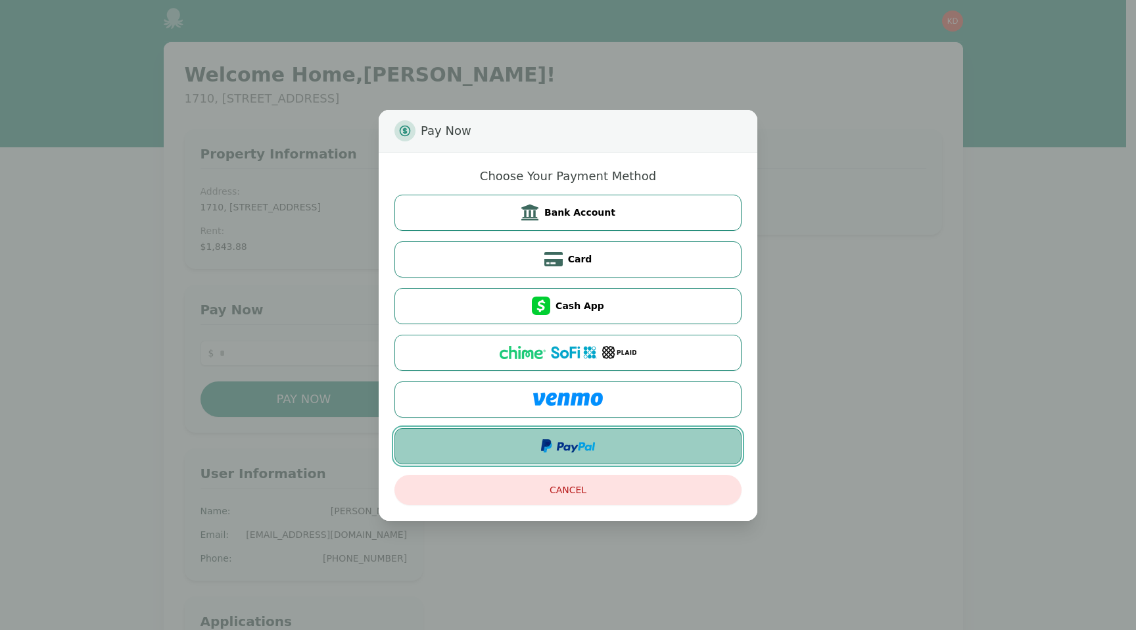
click at [580, 442] on img at bounding box center [568, 445] width 54 height 13
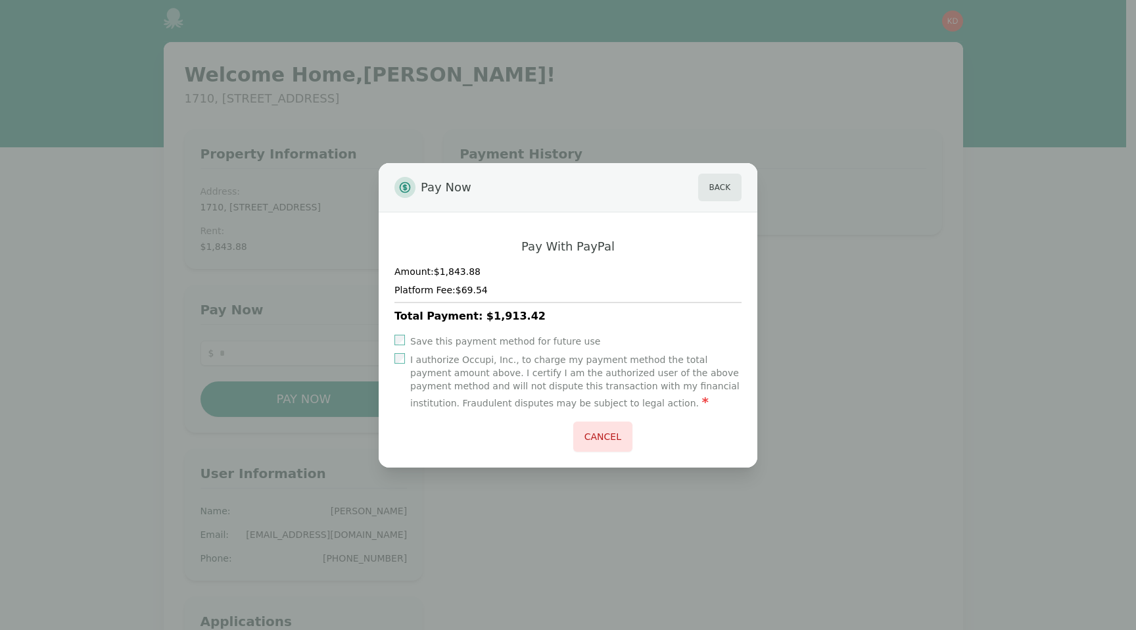
click at [547, 337] on label "Save this payment method for future use" at bounding box center [505, 341] width 190 height 13
click at [554, 363] on label "I authorize Occupi, Inc., to charge my payment method the total payment amount …" at bounding box center [575, 382] width 331 height 58
click at [565, 336] on label "Save this payment method for future use" at bounding box center [505, 341] width 190 height 13
click at [661, 412] on div "Save this payment method for future use I authorize Occupi, Inc., to charge my …" at bounding box center [567, 393] width 347 height 117
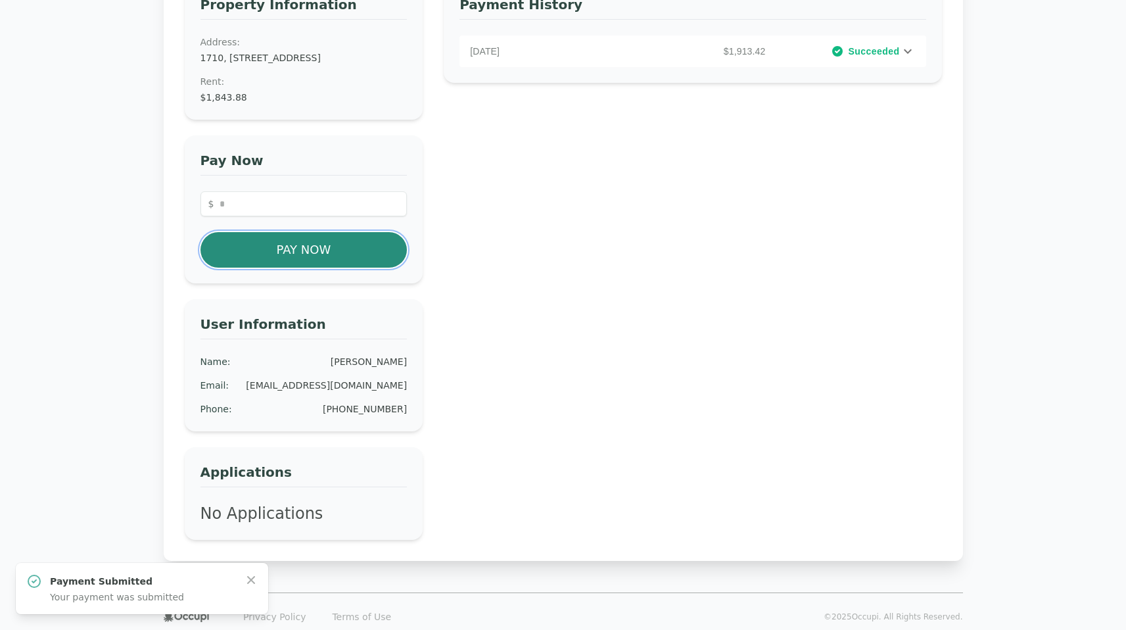
scroll to position [204, 0]
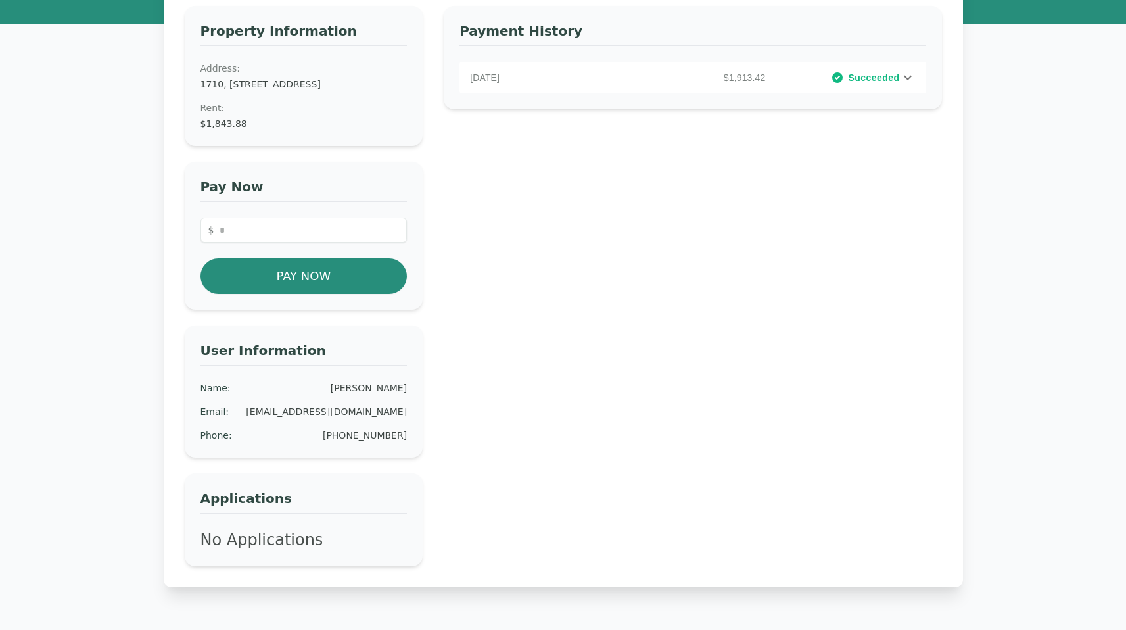
scroll to position [119, 0]
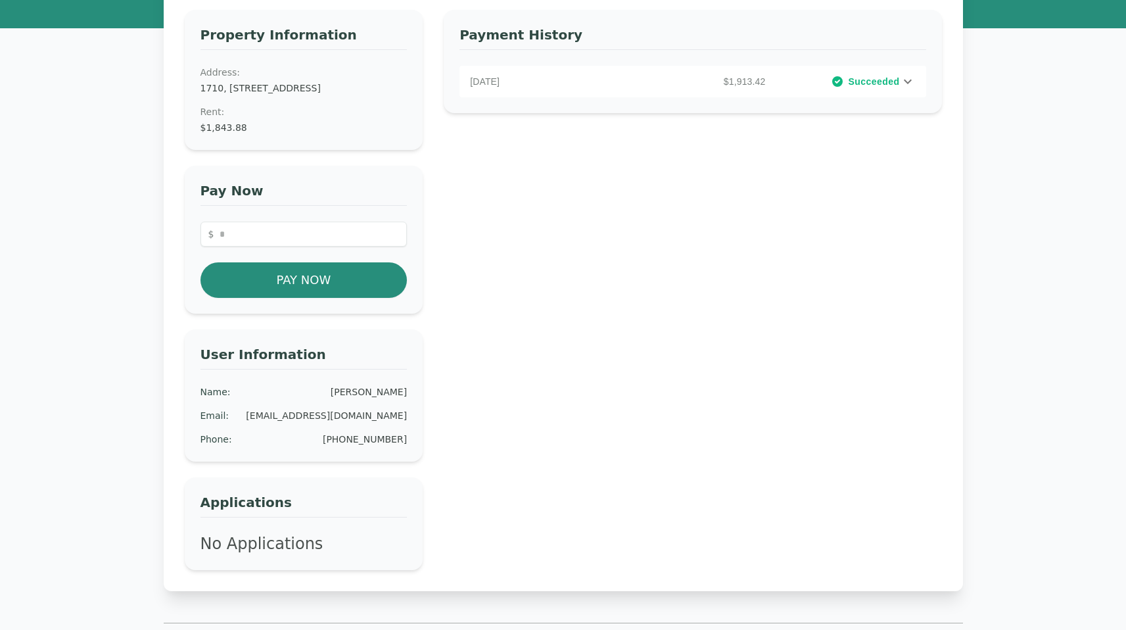
click at [888, 76] on span "Succeeded" at bounding box center [873, 81] width 51 height 13
click at [287, 247] on input "number" at bounding box center [304, 234] width 207 height 25
click at [432, 254] on div "Property Information Address: [STREET_ADDRESS] Rent : $1,843.88 Pay Now $ Pay N…" at bounding box center [563, 290] width 757 height 560
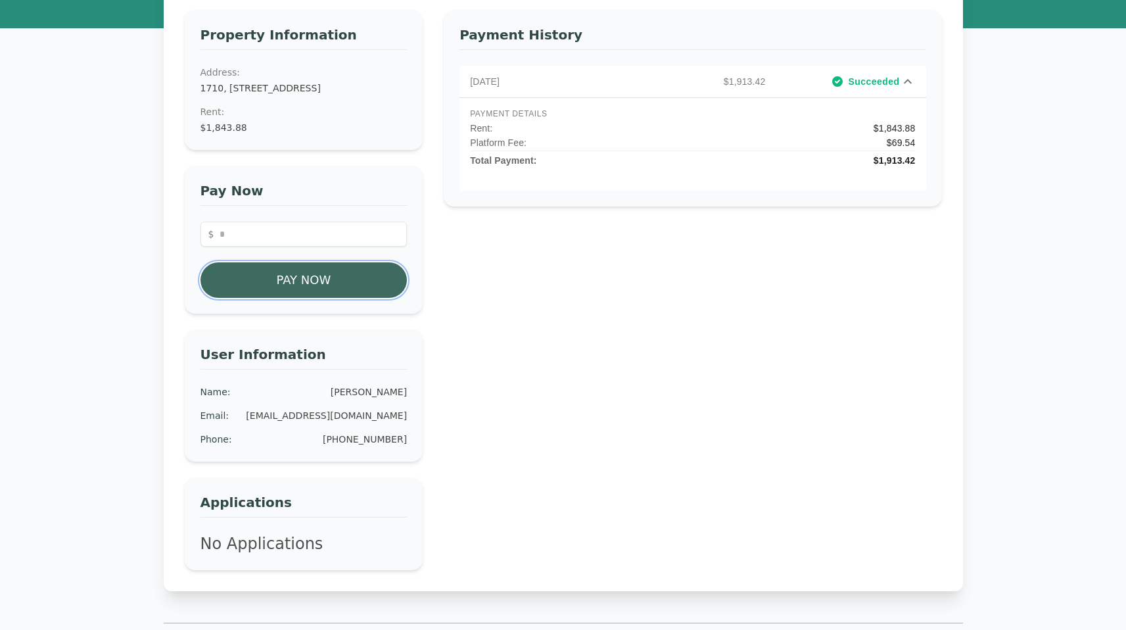
click at [391, 292] on button "Pay Now" at bounding box center [304, 280] width 207 height 36
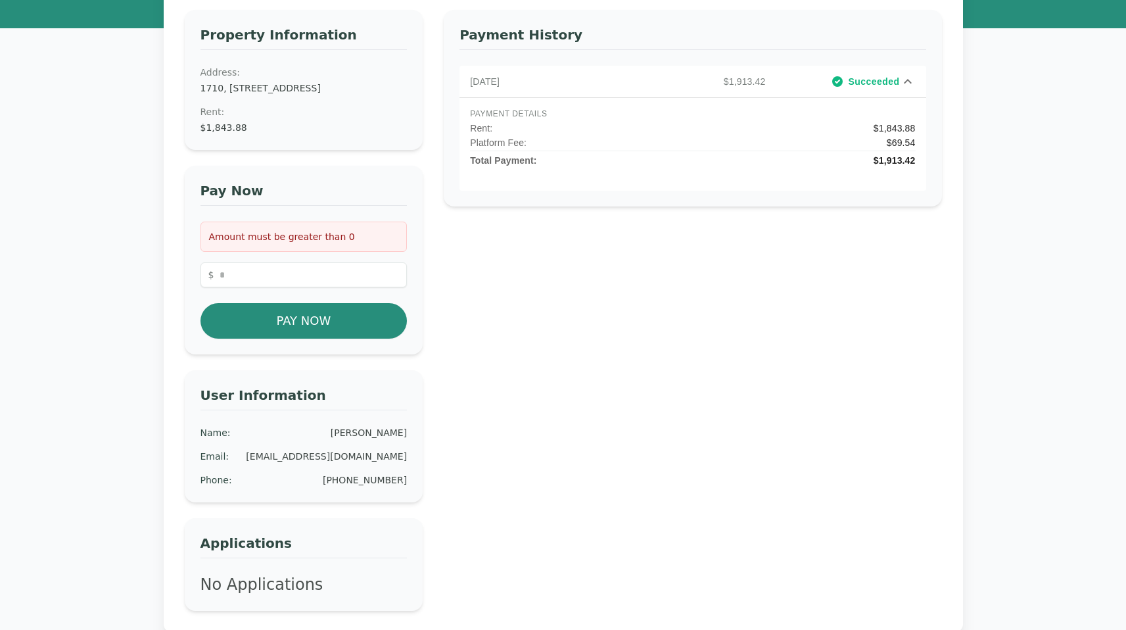
click at [442, 304] on div "Property Information Address: [STREET_ADDRESS] Rent : $1,843.88 Pay Now Amount …" at bounding box center [563, 310] width 757 height 601
